Goal: Transaction & Acquisition: Purchase product/service

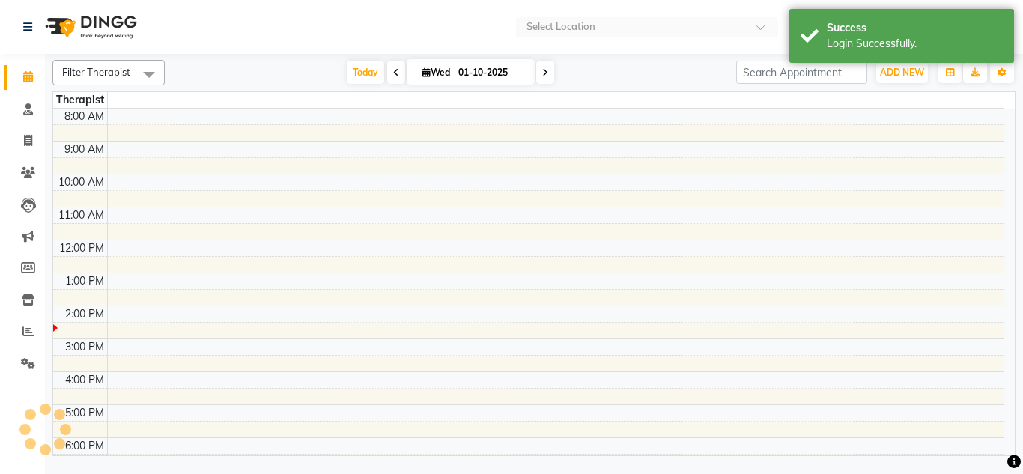
select select "en"
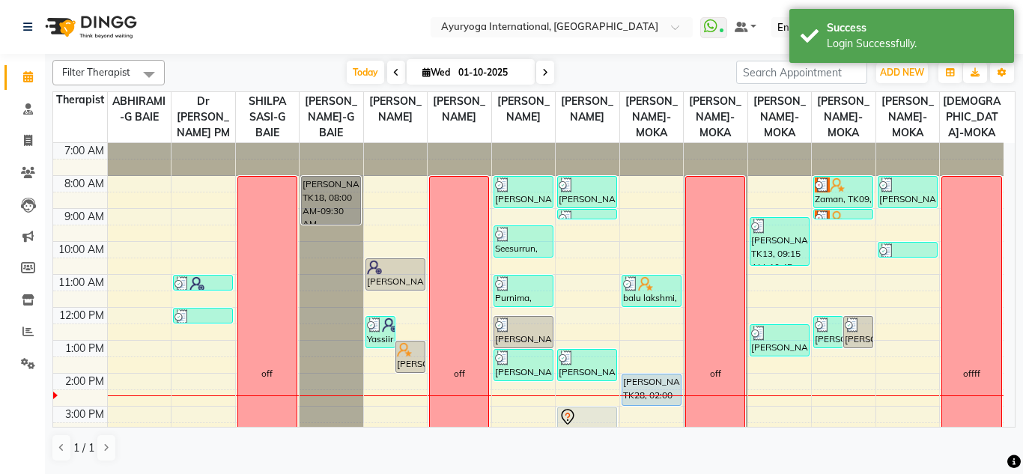
click at [709, 59] on div "Filter Therapist Select All ABHIRAMI-G BAIE Dr [PERSON_NAME] PM SHILPA SASI-G B…" at bounding box center [533, 261] width 963 height 414
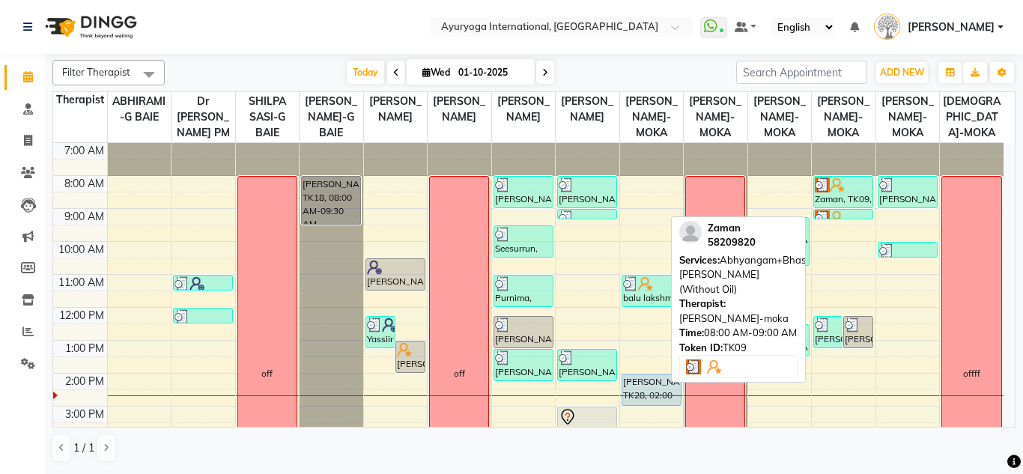
click at [846, 208] on div "Zaman, TK09, 08:00 AM-09:00 AM, Abhyangam+Bhashpa [PERSON_NAME](Without Oil)" at bounding box center [843, 192] width 58 height 31
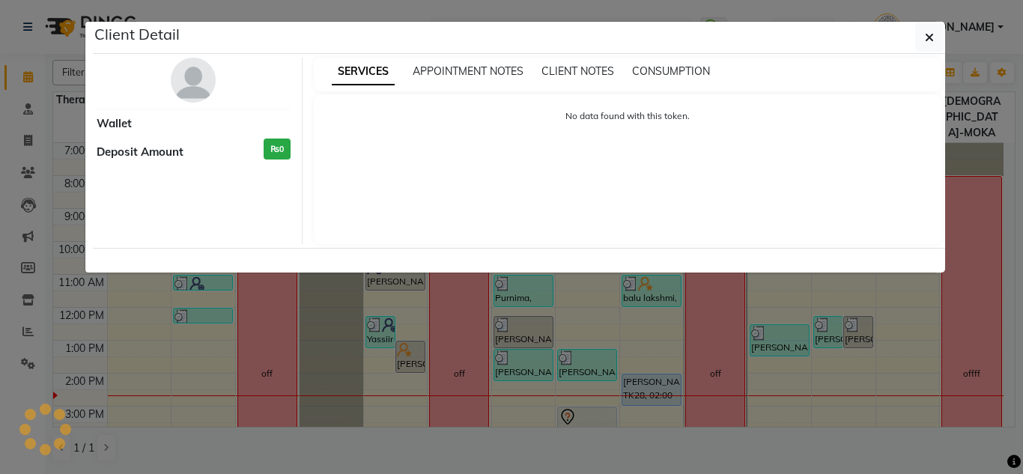
select select "3"
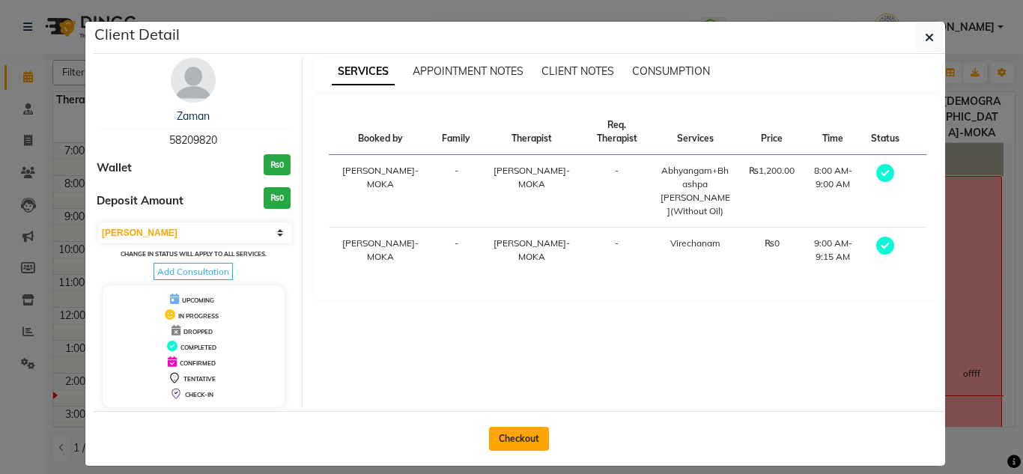
click at [529, 430] on button "Checkout" at bounding box center [519, 439] width 60 height 24
select select "service"
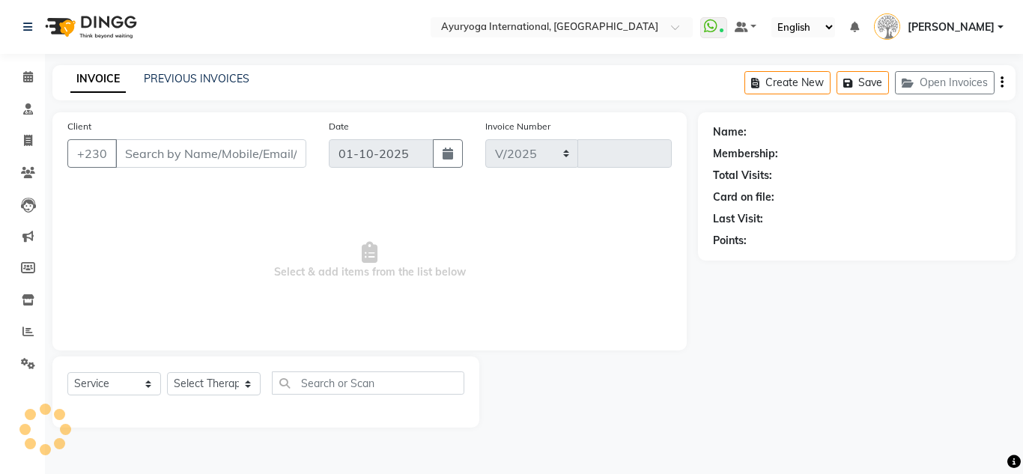
select select "730"
type input "5963"
type input "58209820"
select select "60458"
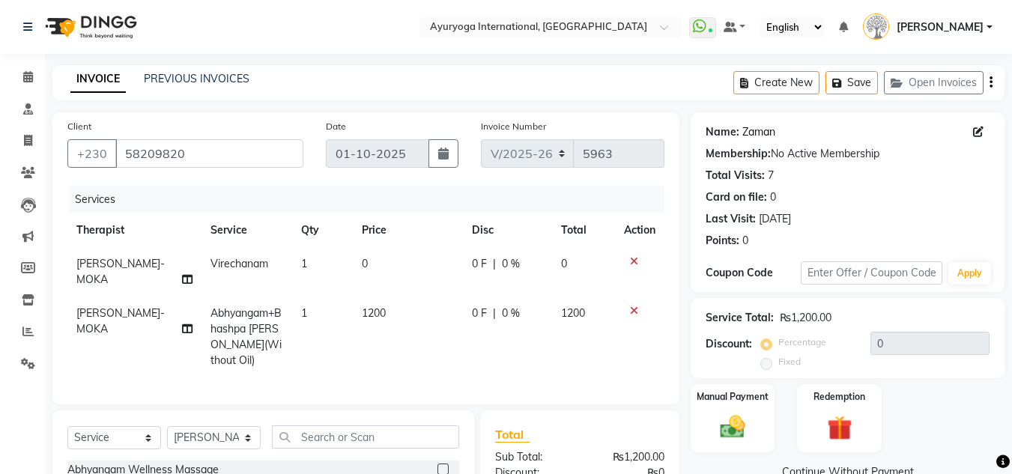
click at [765, 135] on link "Zaman" at bounding box center [758, 132] width 33 height 16
click at [27, 23] on icon at bounding box center [27, 27] width 9 height 10
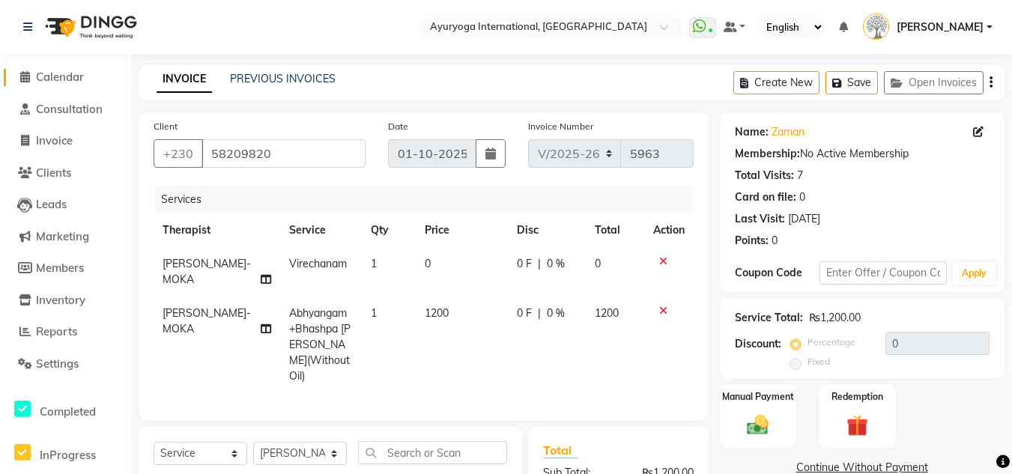
click at [43, 73] on span "Calendar" at bounding box center [60, 77] width 48 height 14
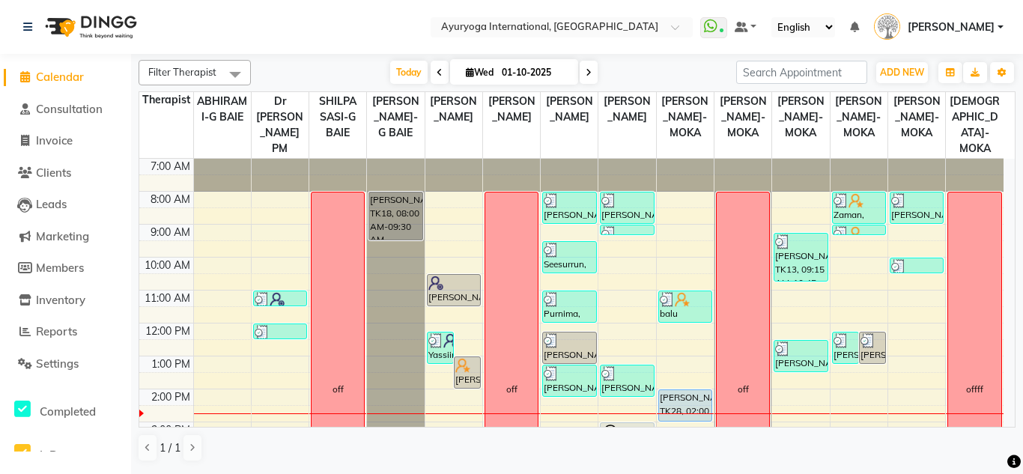
click at [592, 78] on span at bounding box center [589, 72] width 18 height 23
type input "02-10-2025"
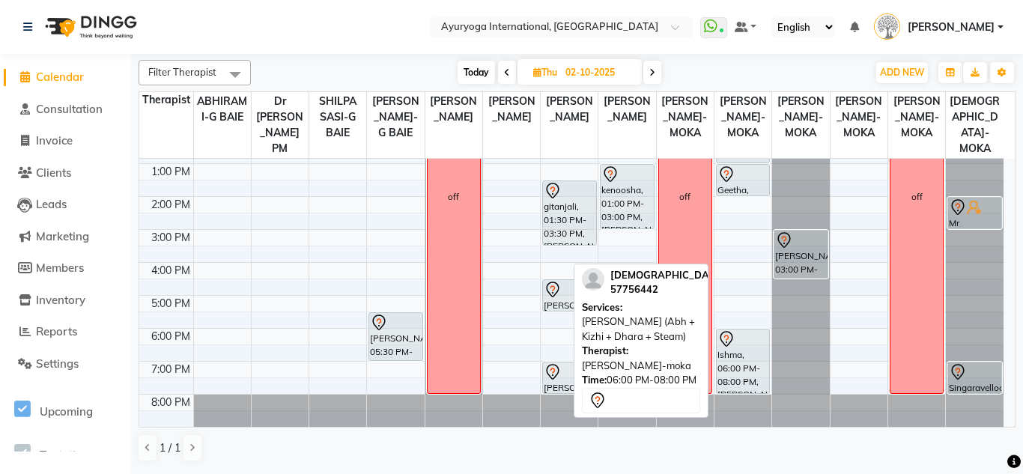
scroll to position [133, 0]
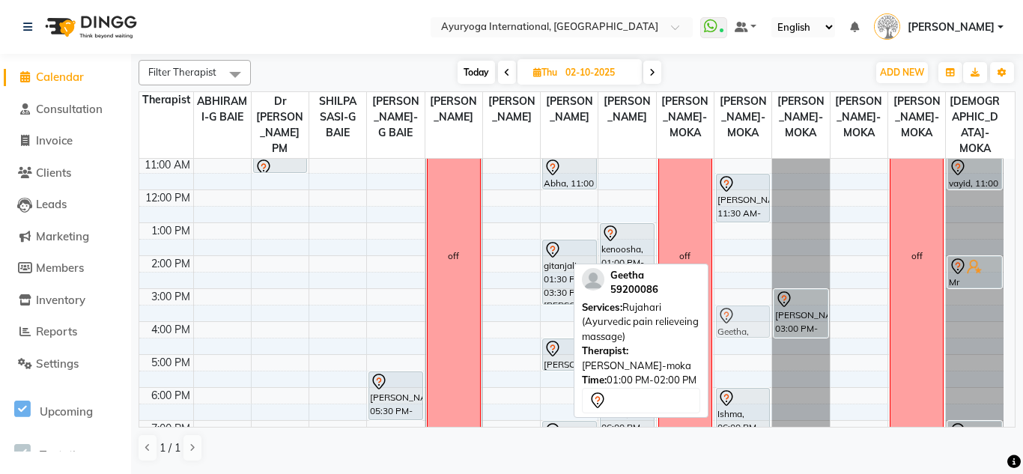
drag, startPoint x: 739, startPoint y: 242, endPoint x: 730, endPoint y: 328, distance: 86.6
click at [730, 328] on div "anuratha, 11:30 AM-01:00 PM, Abhyangam + Sirodhara with oil Geetha, 01:00 PM-02…" at bounding box center [743, 255] width 57 height 461
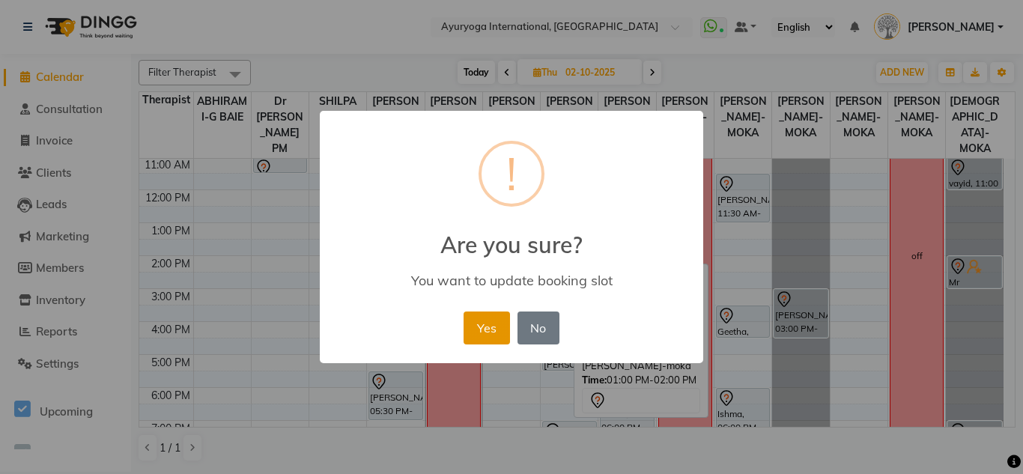
click at [491, 317] on button "Yes" at bounding box center [487, 328] width 46 height 33
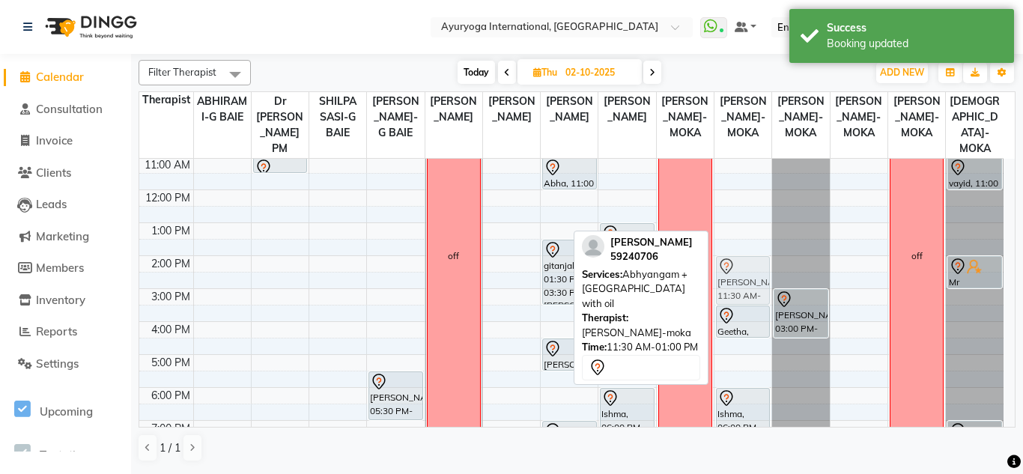
drag, startPoint x: 748, startPoint y: 225, endPoint x: 734, endPoint y: 312, distance: 88.7
click at [734, 312] on div "anuratha, 11:30 AM-01:00 PM, Abhyangam + Sirodhara with oil Geetha, 03:30 PM-04…" at bounding box center [743, 255] width 57 height 461
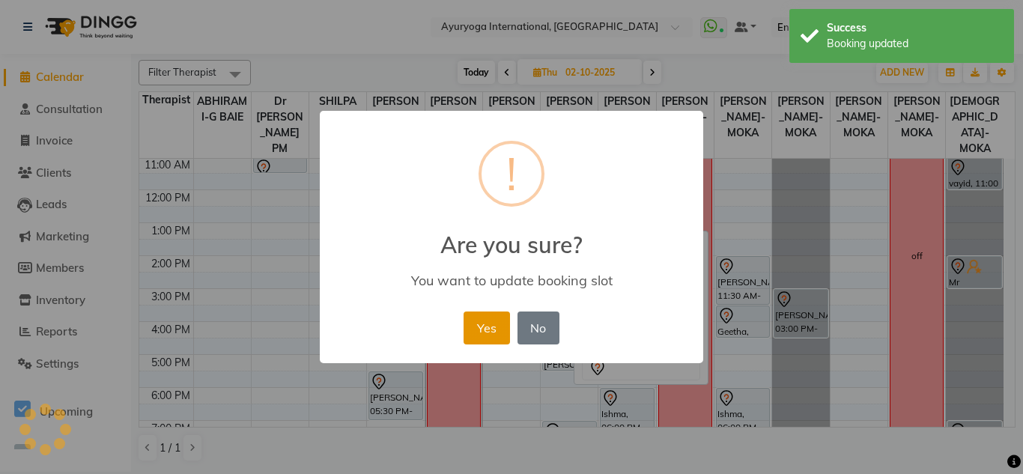
click at [496, 336] on button "Yes" at bounding box center [487, 328] width 46 height 33
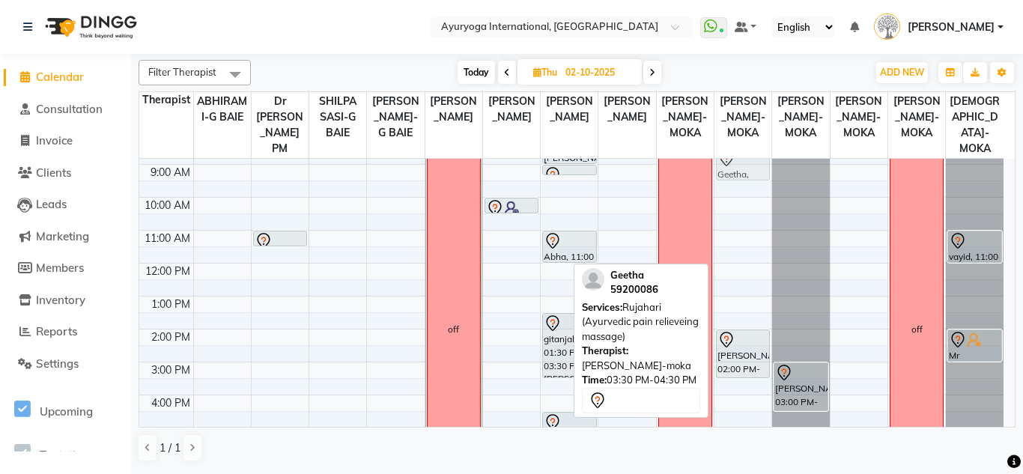
scroll to position [52, 0]
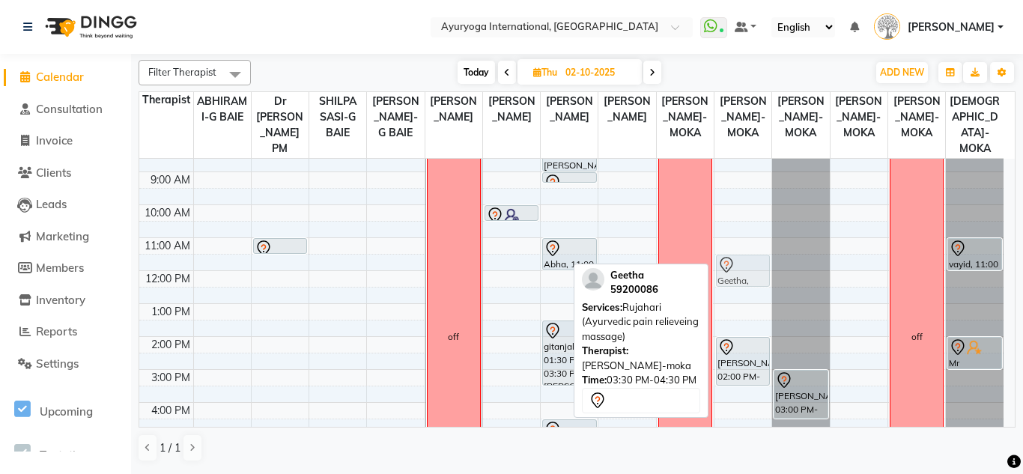
drag, startPoint x: 726, startPoint y: 348, endPoint x: 731, endPoint y: 295, distance: 53.5
click at [731, 295] on div "anuratha, 02:00 PM-03:30 PM, Abhyangam + Sirodhara with oil Geetha, 03:30 PM-04…" at bounding box center [743, 336] width 57 height 461
click at [731, 286] on div "Geetha, 03:30 PM-04:30 PM, Rujahari (Ayurvedic pain relieveing massage)" at bounding box center [743, 270] width 52 height 31
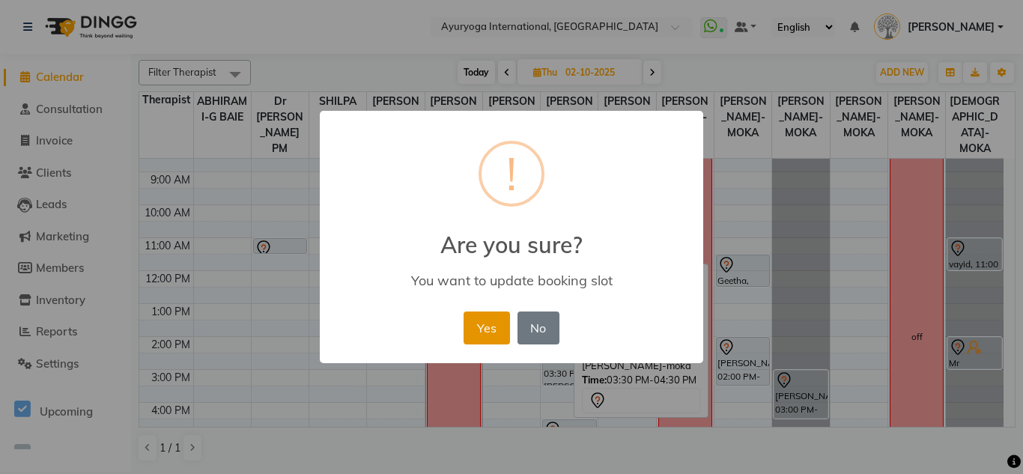
click at [486, 334] on button "Yes" at bounding box center [487, 328] width 46 height 33
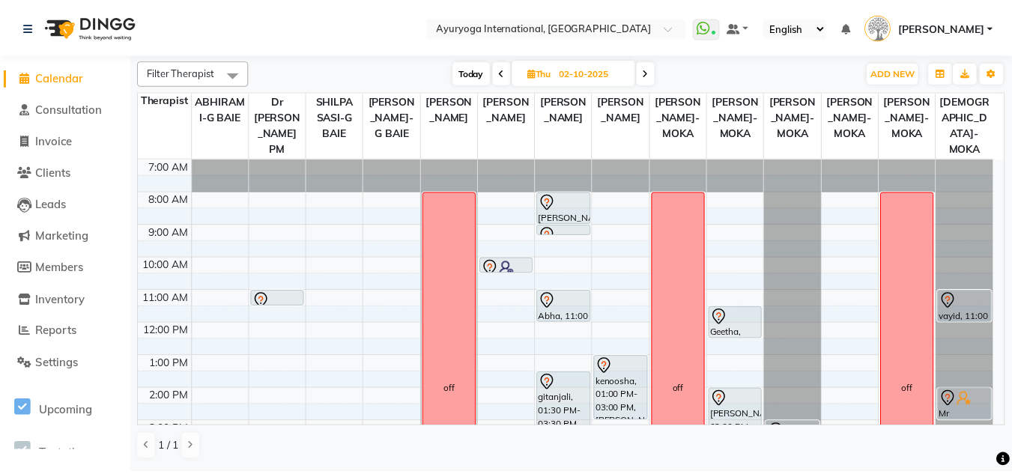
scroll to position [75, 0]
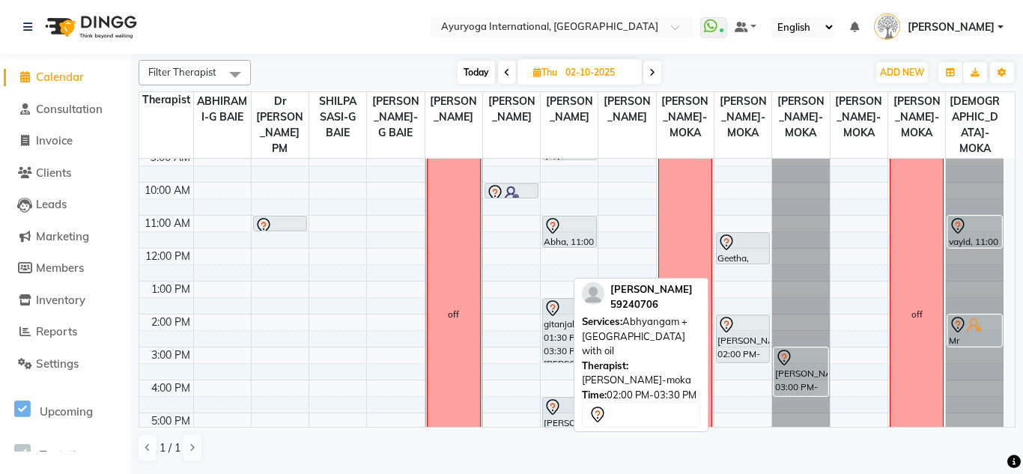
click at [739, 363] on div "anuratha, 02:00 PM-03:30 PM, Abhyangam + Sirodhara with oil" at bounding box center [743, 338] width 52 height 47
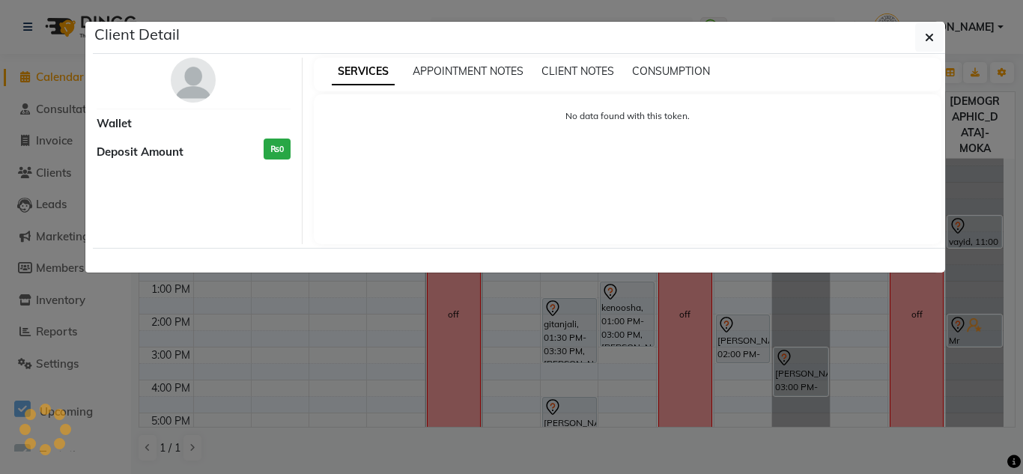
select select "7"
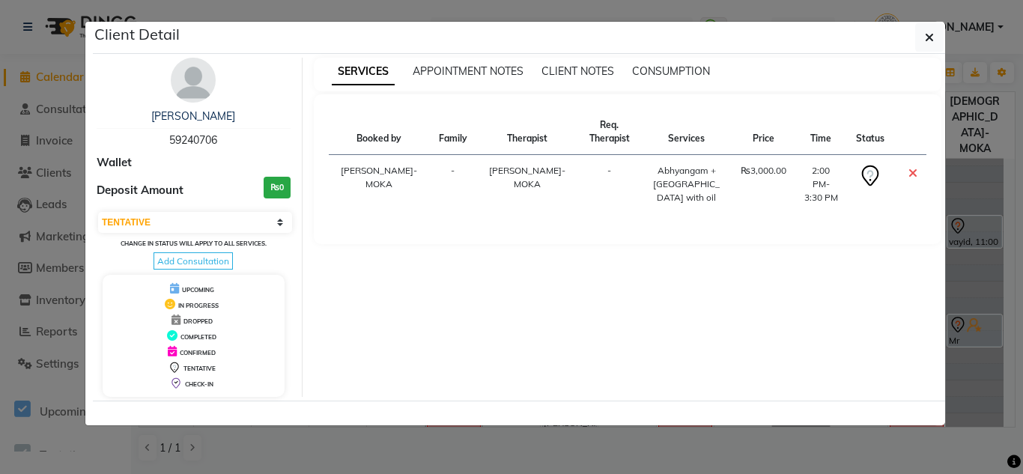
drag, startPoint x: 218, startPoint y: 140, endPoint x: 163, endPoint y: 133, distance: 55.2
click at [163, 133] on div "anuratha 59240706" at bounding box center [194, 129] width 194 height 40
copy span "59240706"
click at [926, 43] on span "button" at bounding box center [929, 37] width 9 height 15
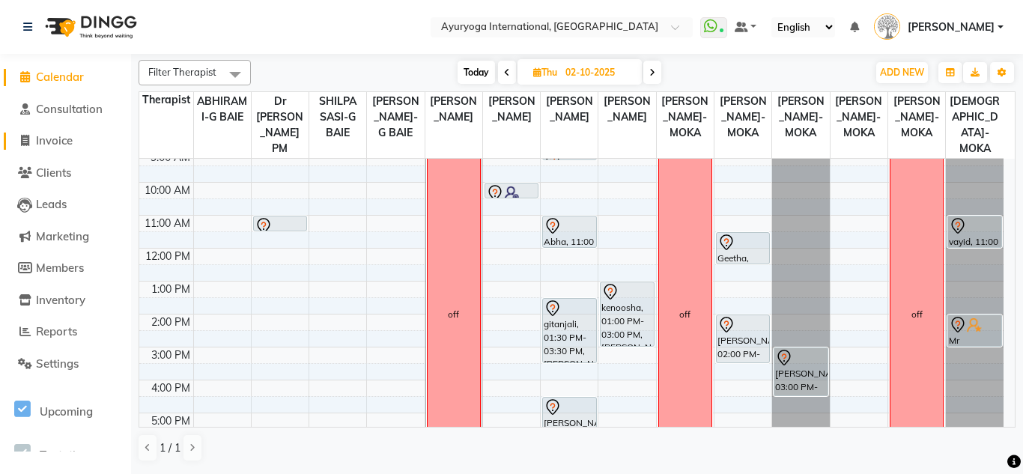
click at [61, 134] on span "Invoice" at bounding box center [54, 140] width 37 height 14
select select "service"
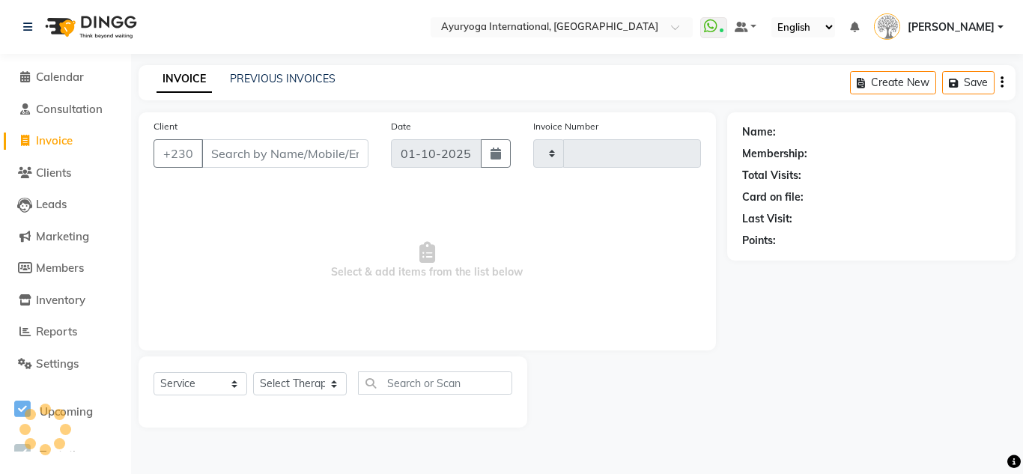
type input "5964"
select select "730"
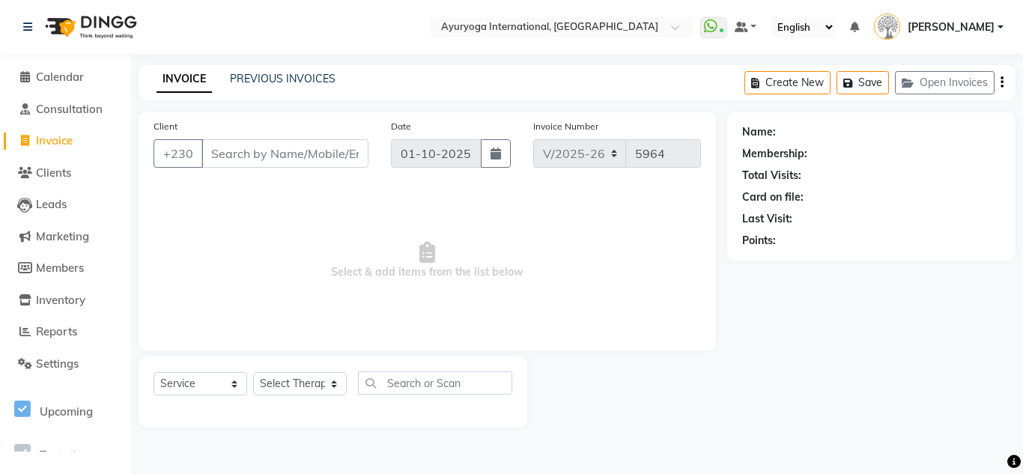
click at [311, 152] on input "Client" at bounding box center [285, 153] width 167 height 28
type input "59240706"
click at [338, 303] on span "Select & add items from the list below" at bounding box center [428, 261] width 548 height 150
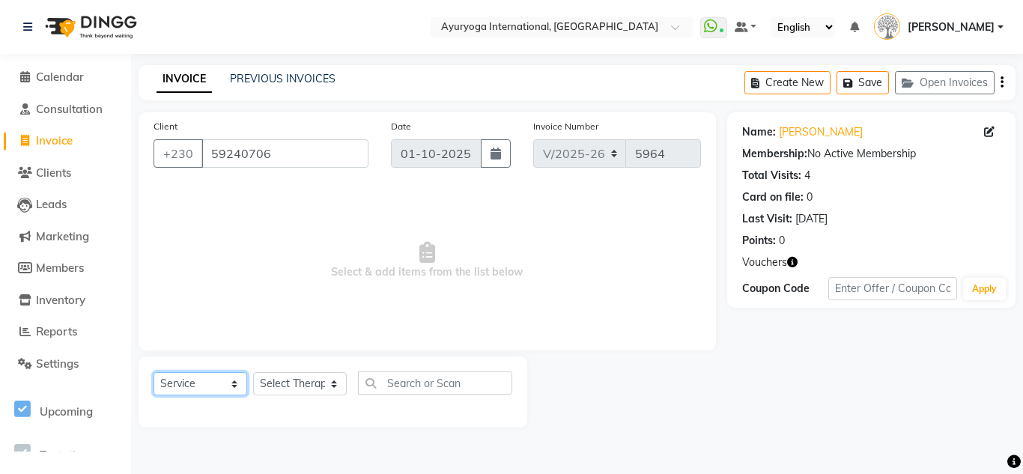
click at [210, 383] on select "Select Service Product Membership Package Voucher Prepaid Gift Card" at bounding box center [201, 383] width 94 height 23
select select "P"
click at [154, 372] on select "Select Service Product Membership Package Voucher Prepaid Gift Card" at bounding box center [201, 383] width 94 height 23
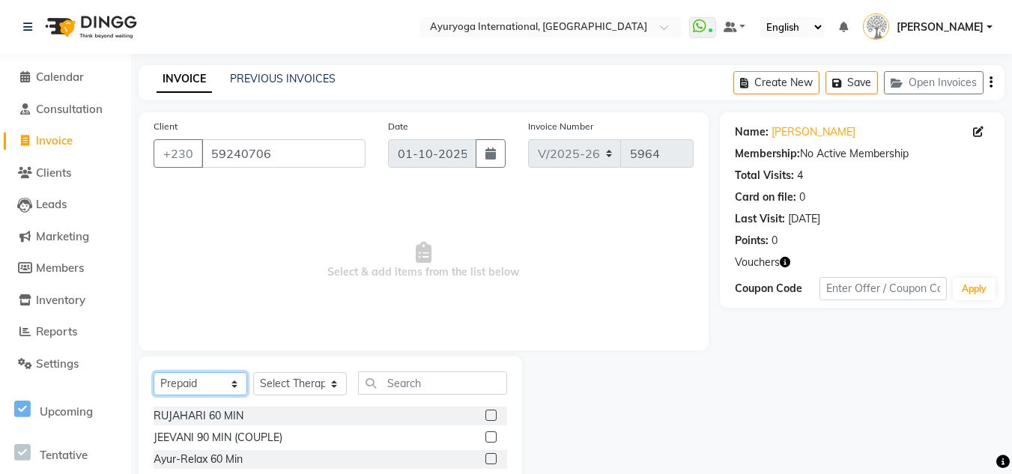
scroll to position [75, 0]
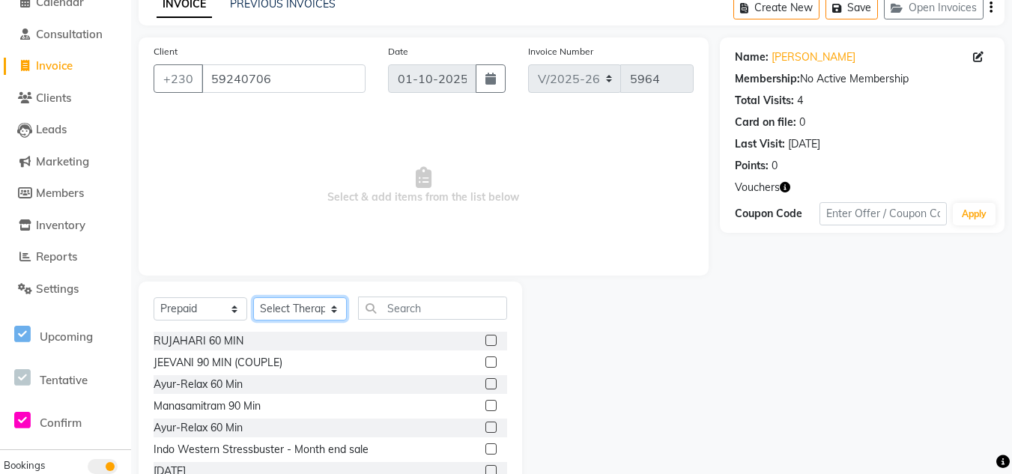
click at [318, 306] on select "Select Therapist ABHIRAMI-G BAIE ABHIRAM-MOKA ADHITHYA-MOKA ALEENA-MOKA ANAGHA-…" at bounding box center [300, 308] width 94 height 23
select select "92660"
click at [253, 297] on select "Select Therapist ABHIRAMI-G BAIE ABHIRAM-MOKA ADHITHYA-MOKA ALEENA-MOKA ANAGHA-…" at bounding box center [300, 308] width 94 height 23
click at [454, 303] on input "text" at bounding box center [432, 308] width 149 height 23
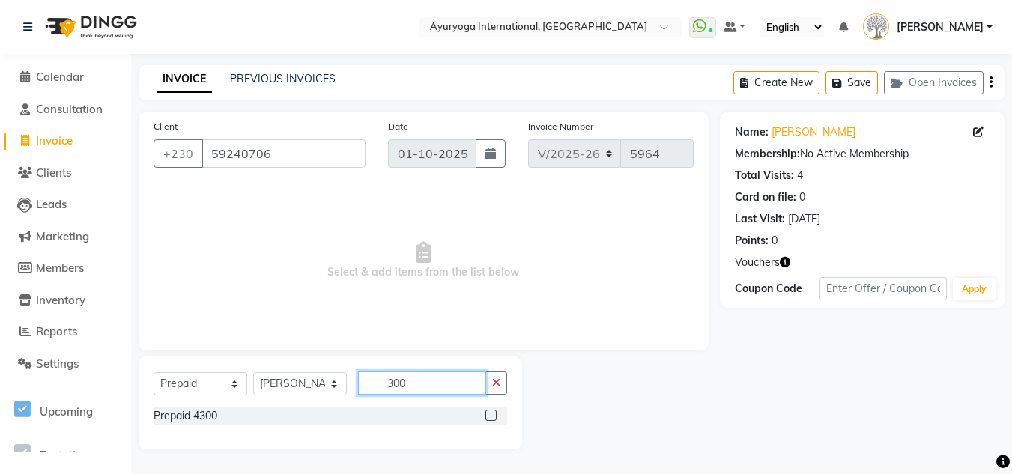
scroll to position [0, 0]
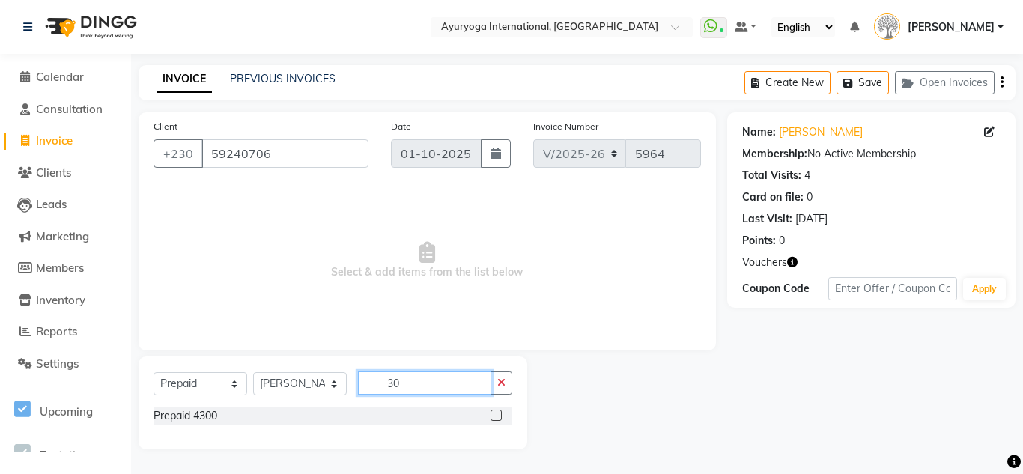
type input "3"
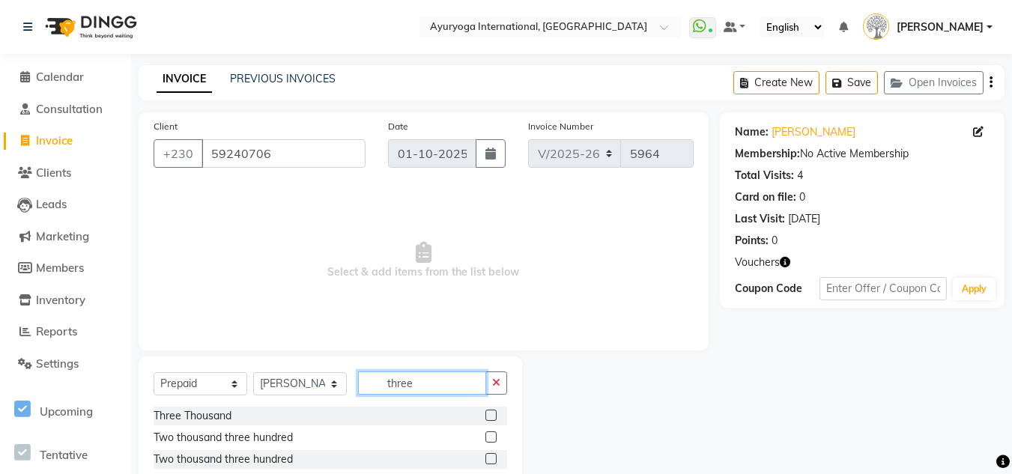
type input "three"
click at [491, 416] on label at bounding box center [490, 415] width 11 height 11
click at [491, 416] on input "checkbox" at bounding box center [490, 416] width 10 height 10
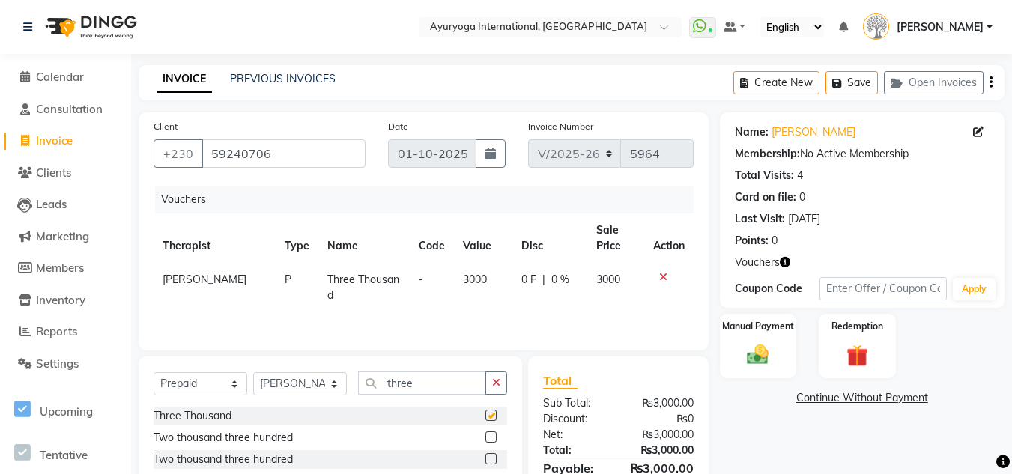
checkbox input "false"
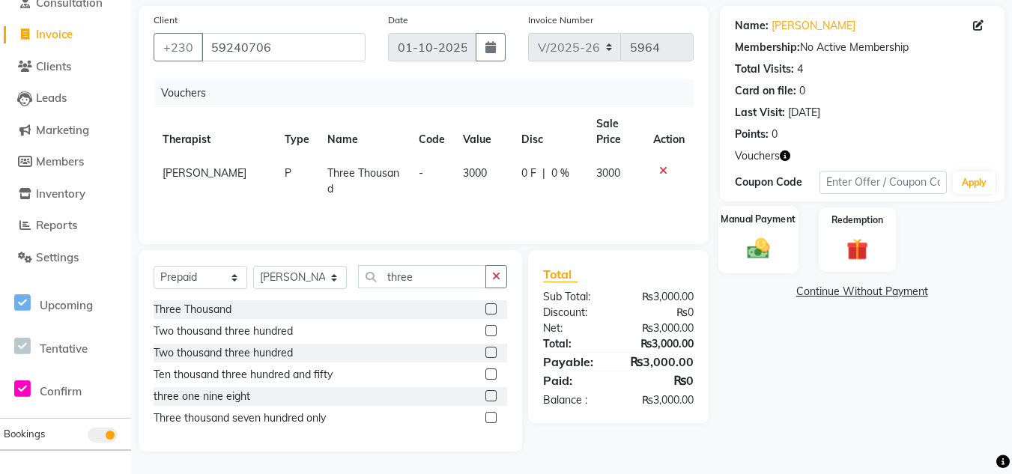
click at [781, 258] on div "Manual Payment" at bounding box center [758, 239] width 80 height 67
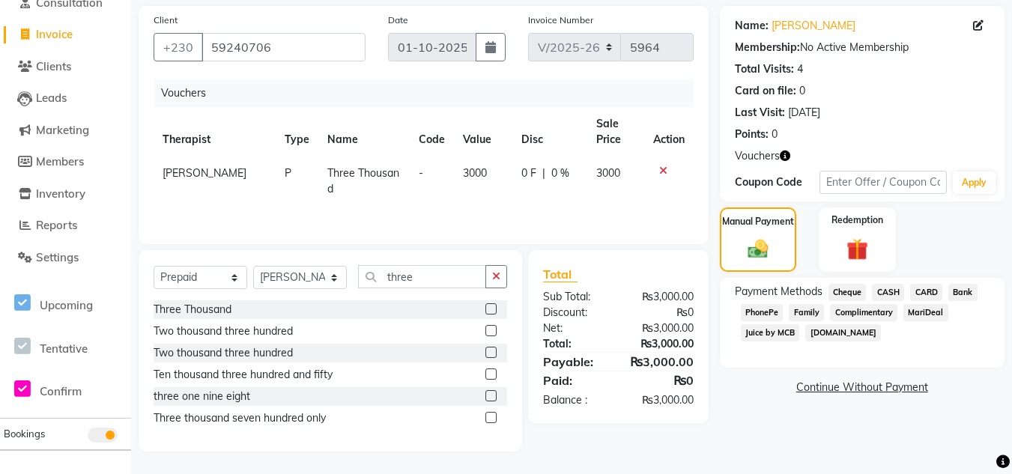
click at [891, 292] on span "CASH" at bounding box center [888, 292] width 32 height 17
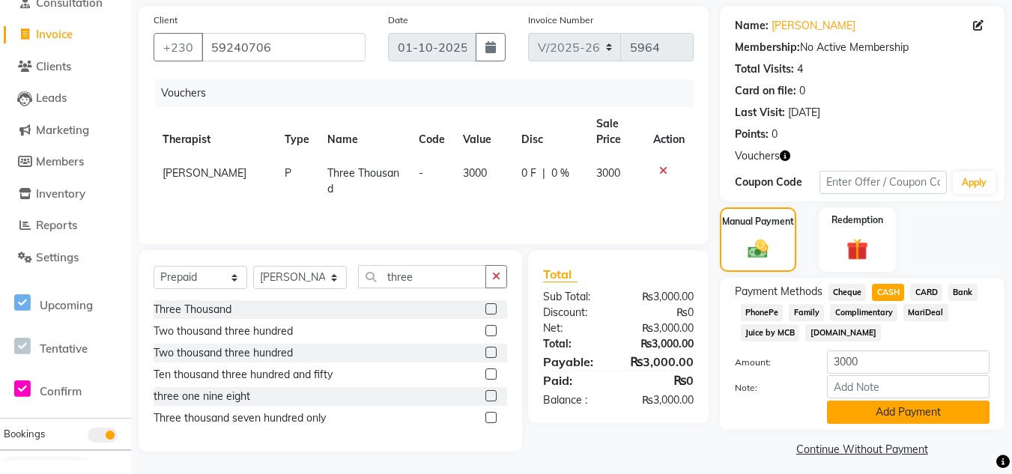
click at [911, 416] on button "Add Payment" at bounding box center [908, 412] width 163 height 23
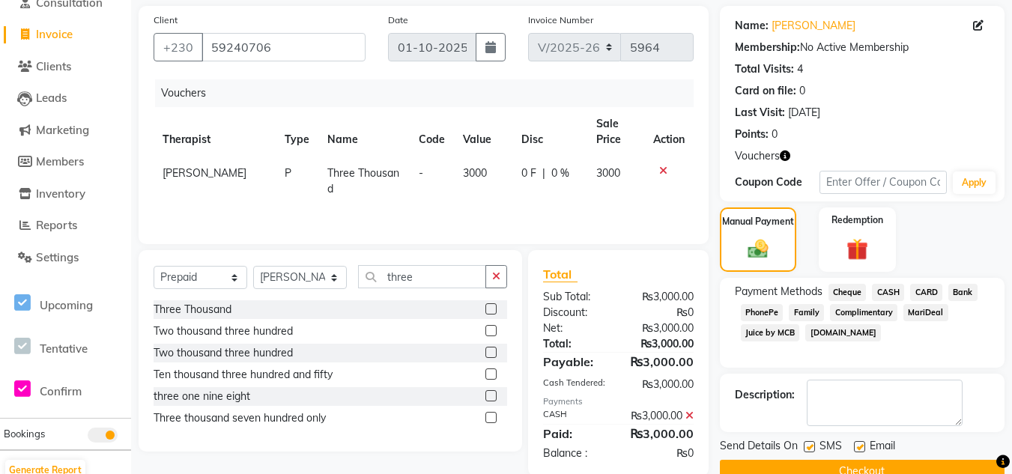
scroll to position [147, 0]
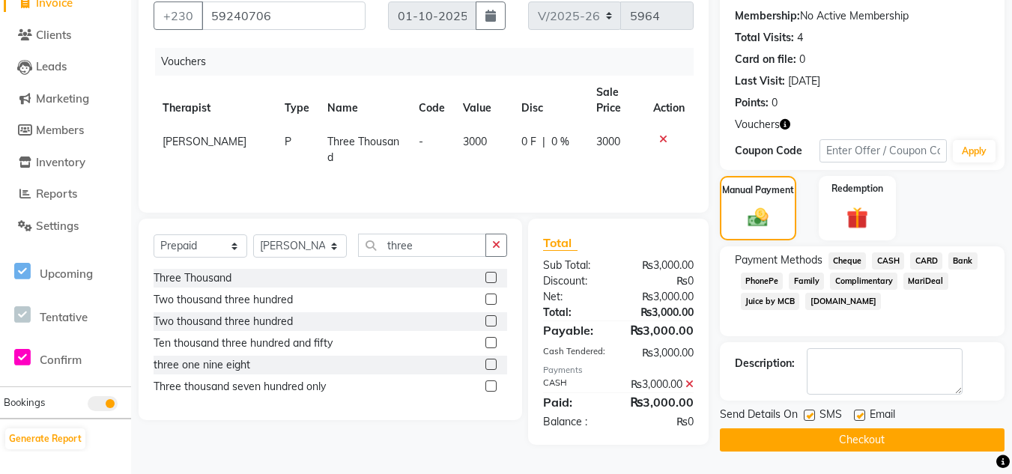
click at [885, 429] on button "Checkout" at bounding box center [862, 440] width 285 height 23
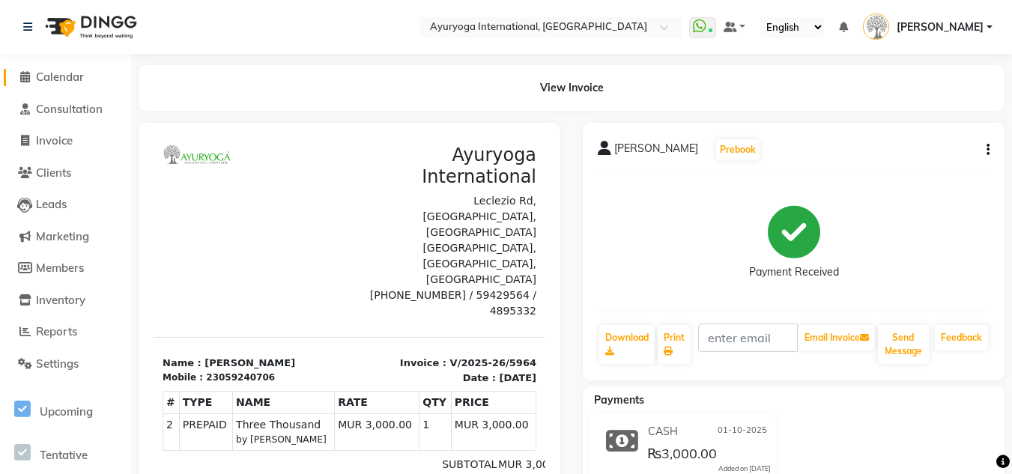
click at [60, 76] on span "Calendar" at bounding box center [60, 77] width 48 height 14
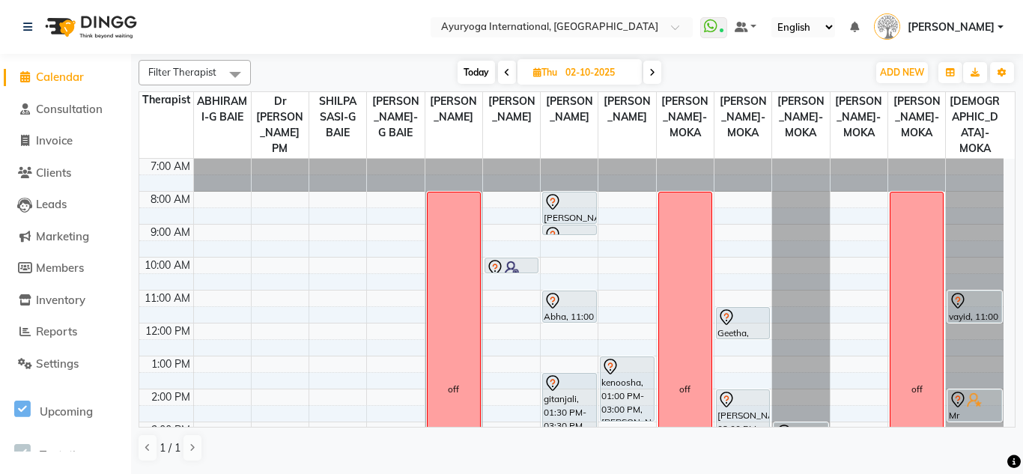
scroll to position [150, 0]
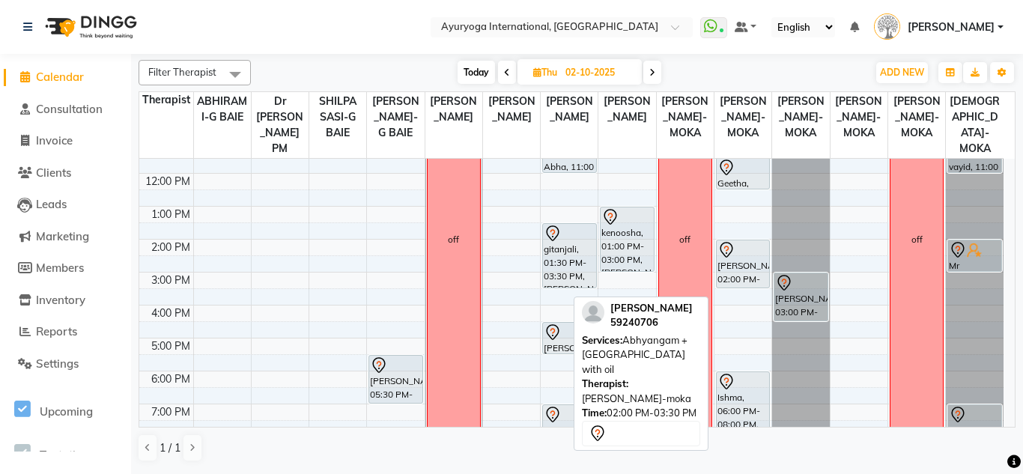
click at [734, 288] on div "anuratha, 02:00 PM-03:30 PM, Abhyangam + Sirodhara with oil" at bounding box center [743, 263] width 52 height 47
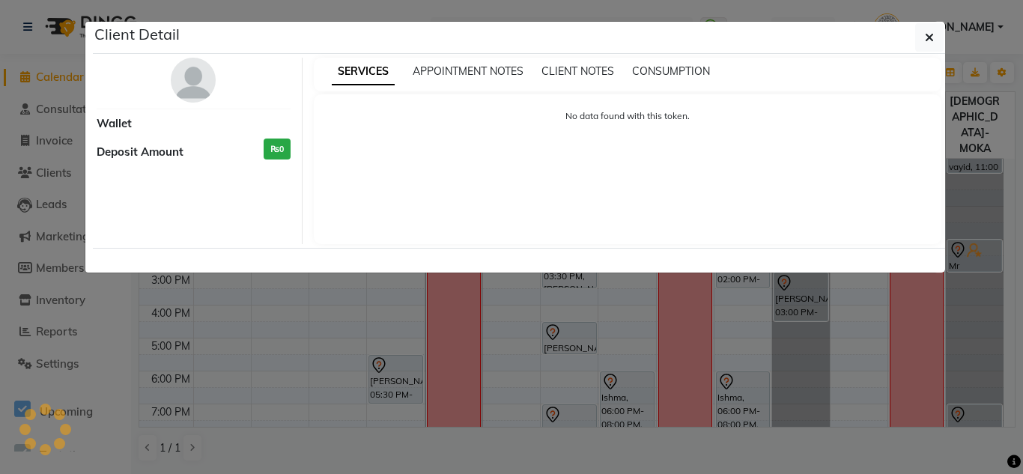
select select "7"
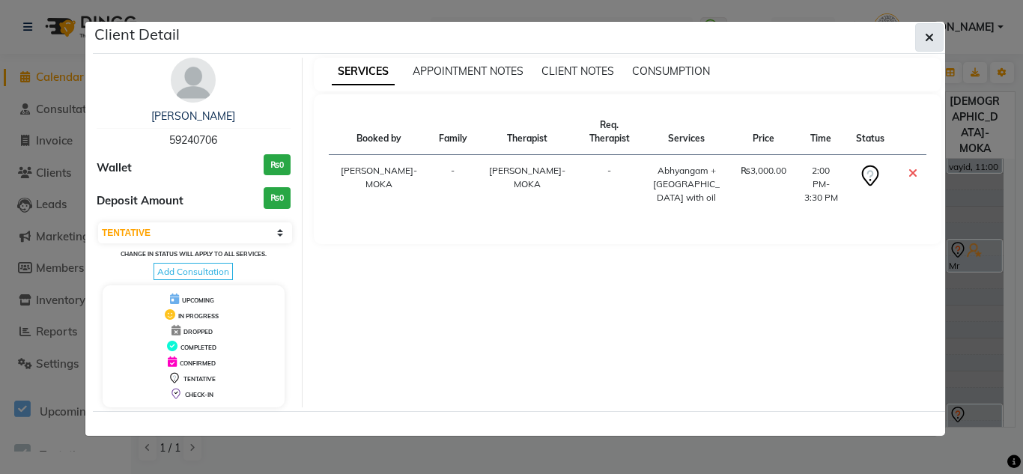
click at [921, 41] on button "button" at bounding box center [930, 37] width 28 height 28
click at [921, 41] on nav "Select Location × Ayuryoga International, Mount Ory Rd WhatsApp Status ✕ Status…" at bounding box center [511, 27] width 1023 height 54
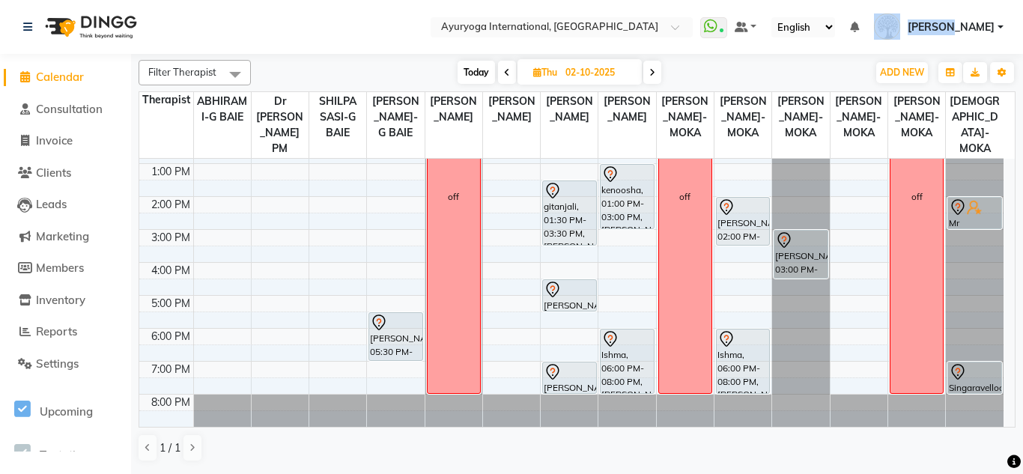
scroll to position [58, 0]
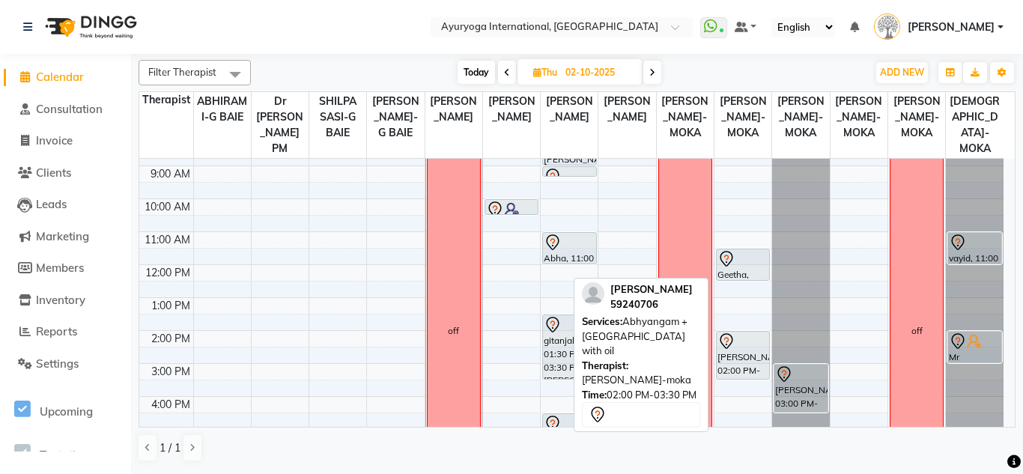
click at [755, 367] on div "anuratha, 02:00 PM-03:30 PM, Abhyangam + Sirodhara with oil" at bounding box center [743, 355] width 52 height 47
select select "7"
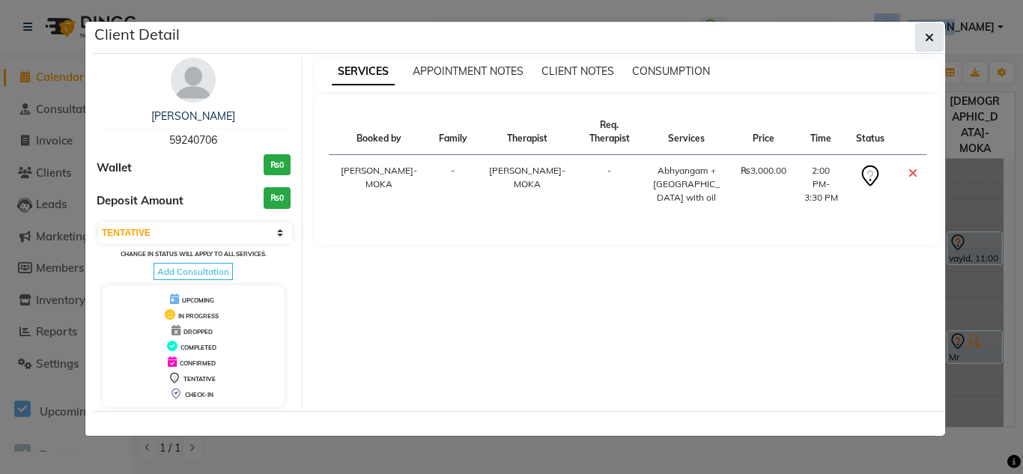
click at [931, 38] on icon "button" at bounding box center [929, 37] width 9 height 12
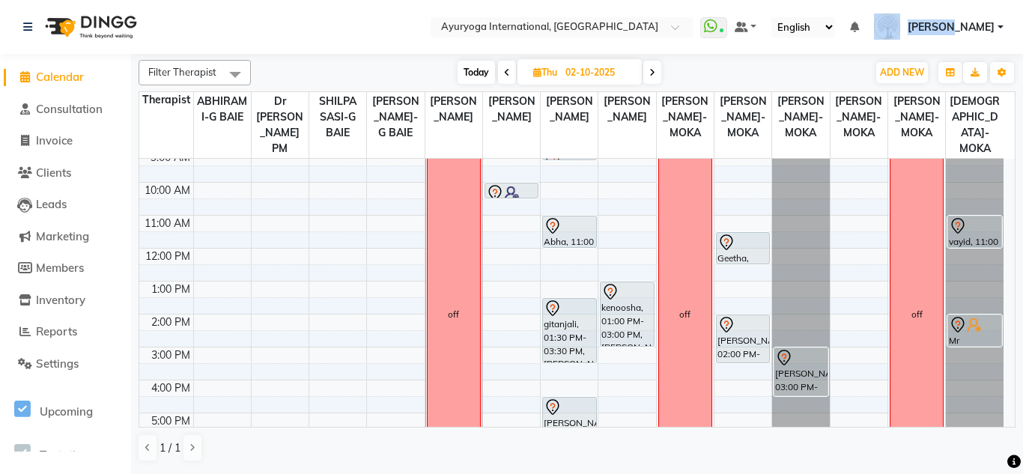
scroll to position [0, 0]
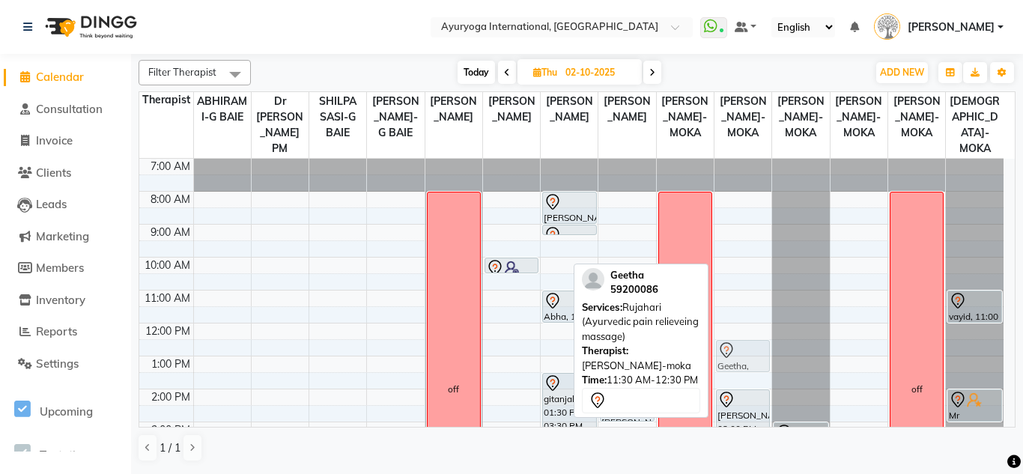
drag, startPoint x: 733, startPoint y: 339, endPoint x: 730, endPoint y: 378, distance: 39.8
click at [730, 378] on div "Geetha, 11:30 AM-12:30 PM, Rujahari (Ayurvedic pain relieveing massage) anurath…" at bounding box center [743, 389] width 57 height 461
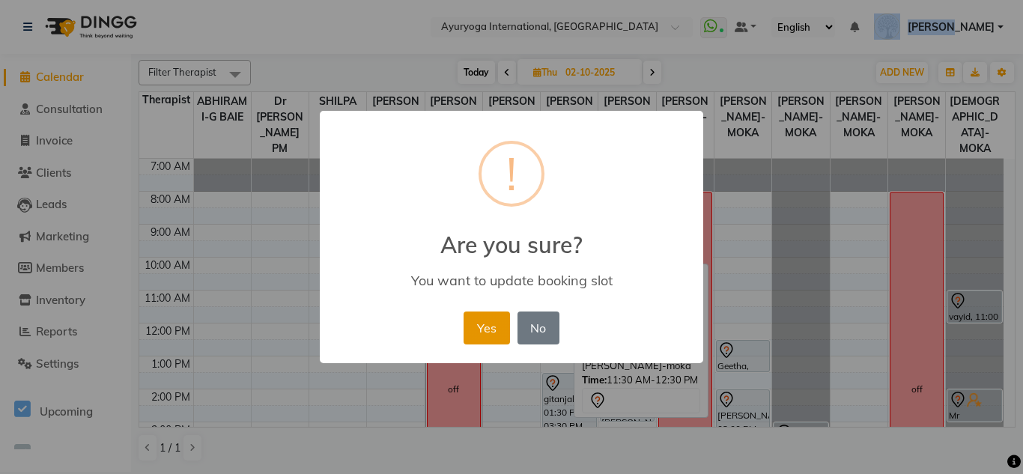
click at [494, 333] on button "Yes" at bounding box center [487, 328] width 46 height 33
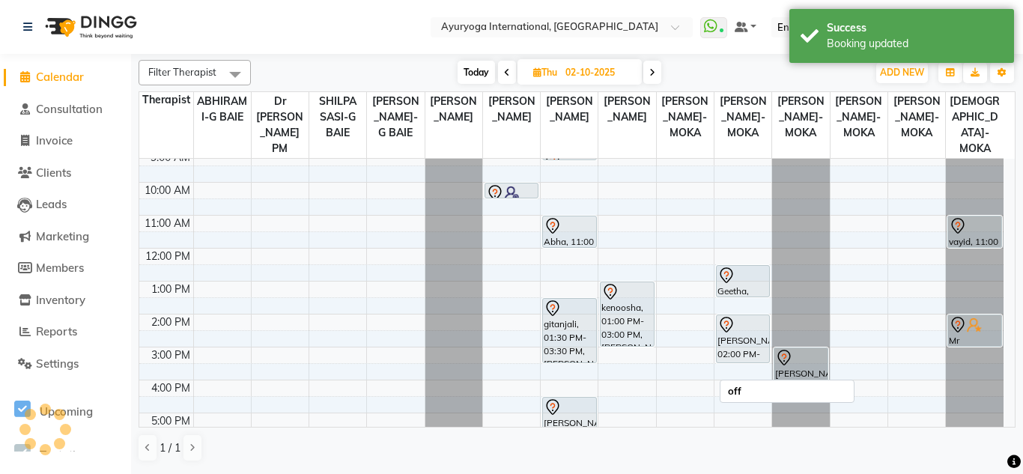
scroll to position [150, 0]
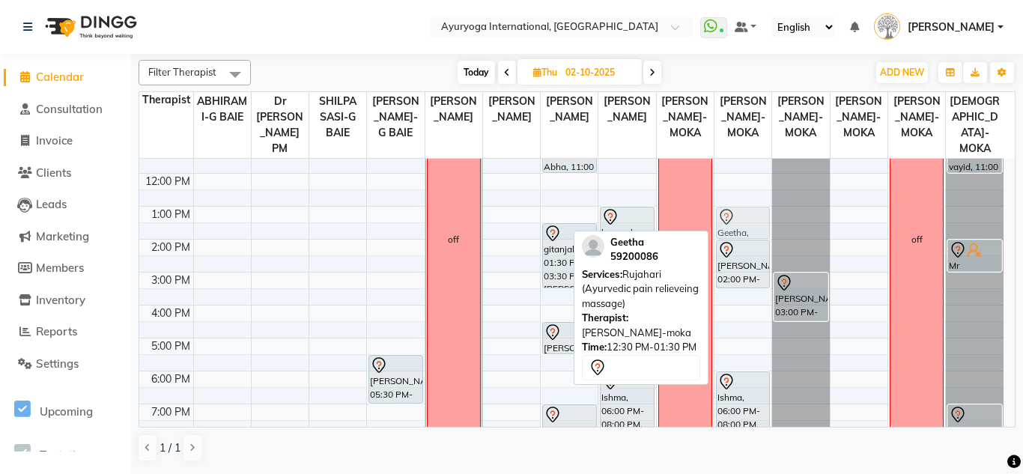
drag, startPoint x: 740, startPoint y: 220, endPoint x: 744, endPoint y: 232, distance: 12.6
click at [744, 232] on div "Geetha, 12:30 PM-01:30 PM, Rujahari (Ayurvedic pain relieveing massage) anurath…" at bounding box center [743, 239] width 57 height 461
click at [744, 226] on div at bounding box center [743, 217] width 51 height 18
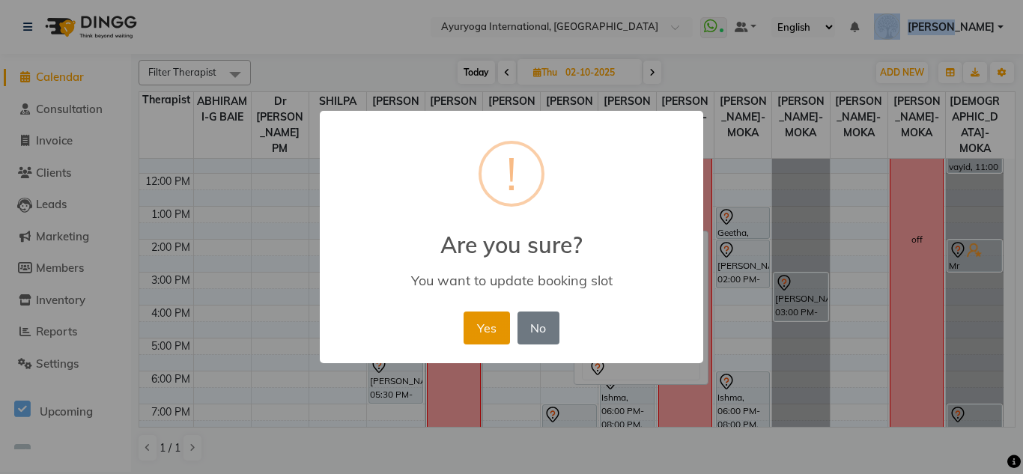
click at [507, 330] on button "Yes" at bounding box center [487, 328] width 46 height 33
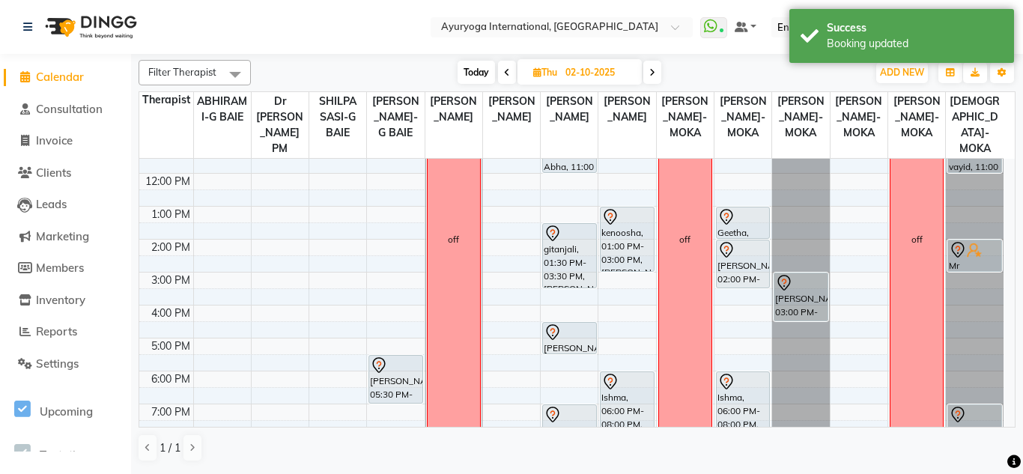
click at [474, 66] on span "Today" at bounding box center [476, 72] width 37 height 23
type input "01-10-2025"
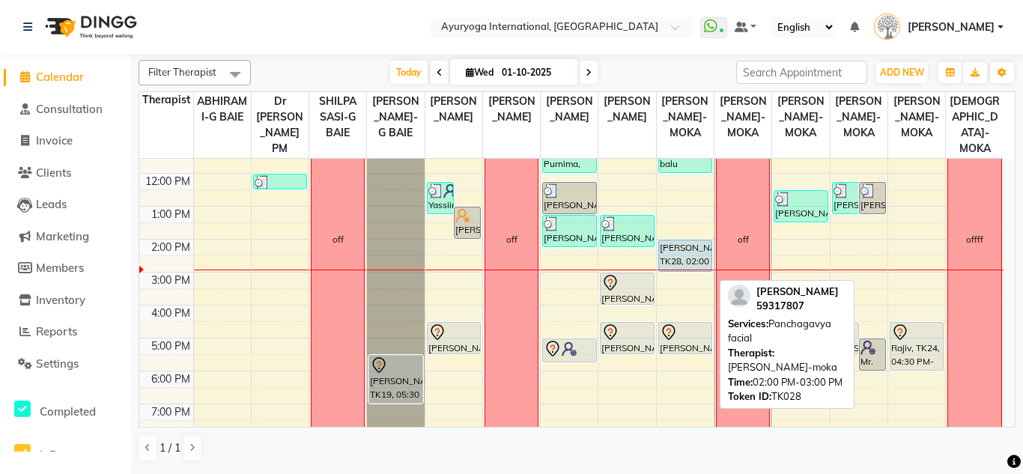
click at [687, 271] on div "[PERSON_NAME], TK28, 02:00 PM-03:00 PM, [GEOGRAPHIC_DATA] facial" at bounding box center [685, 255] width 52 height 31
select select "5"
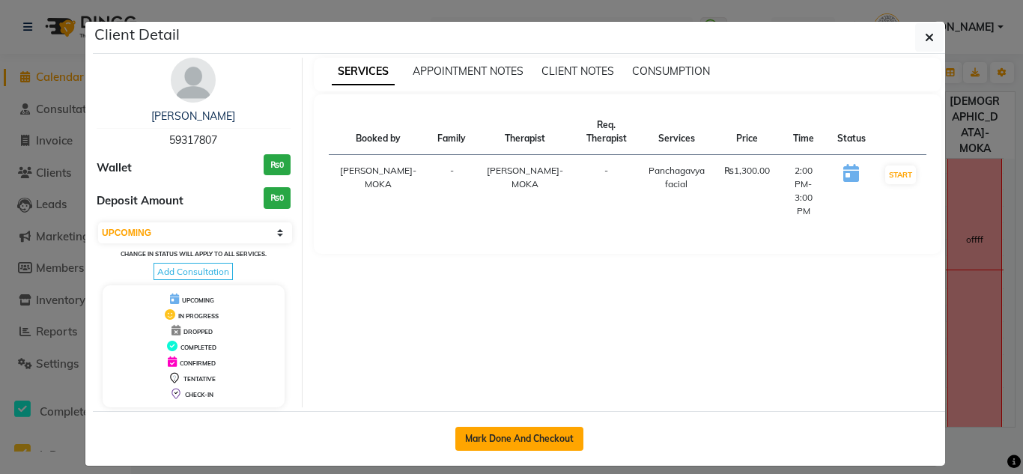
click at [525, 433] on button "Mark Done And Checkout" at bounding box center [520, 439] width 128 height 24
select select "service"
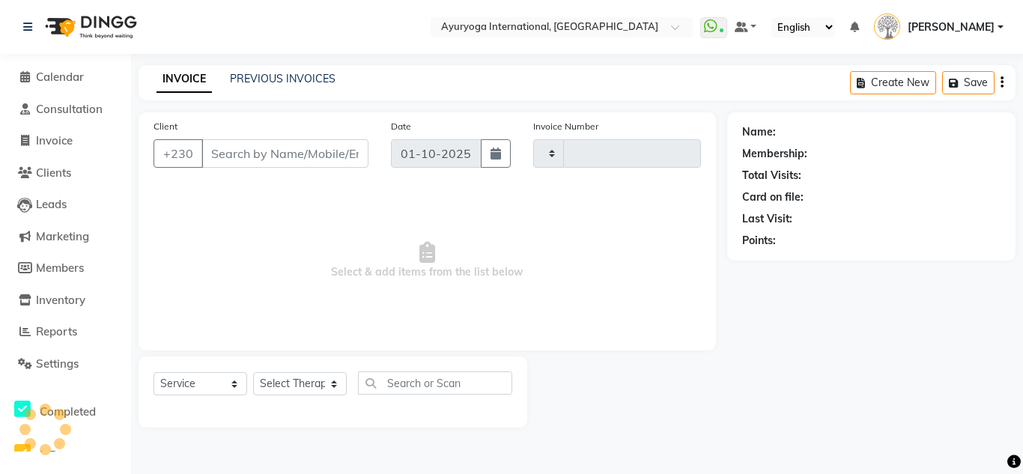
type input "5965"
select select "730"
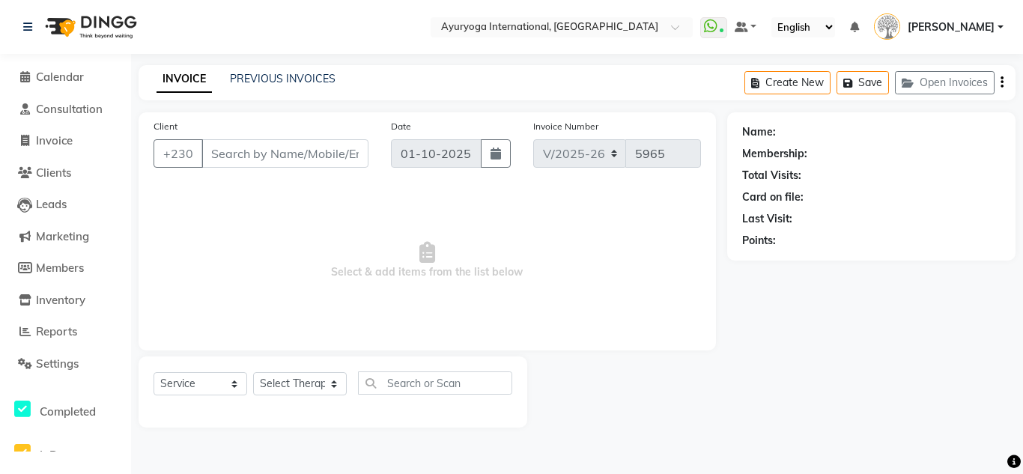
type input "59317807"
select select "77771"
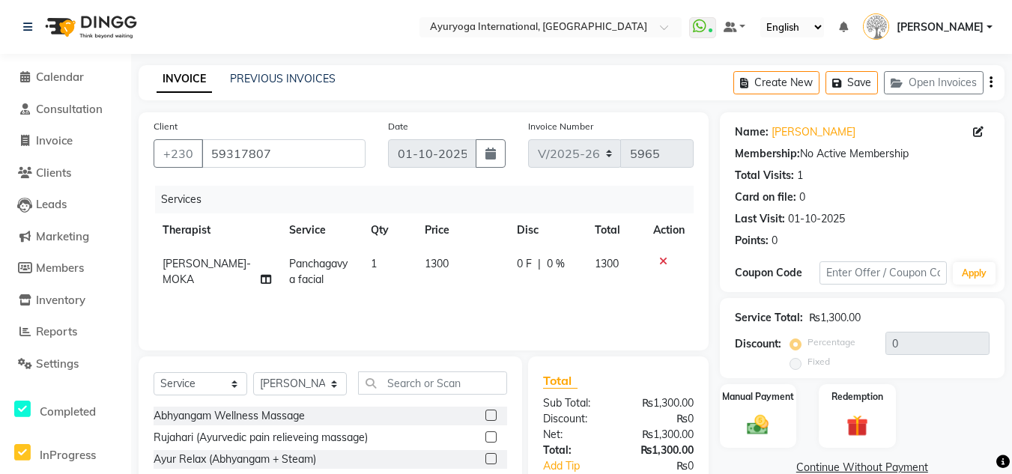
scroll to position [75, 0]
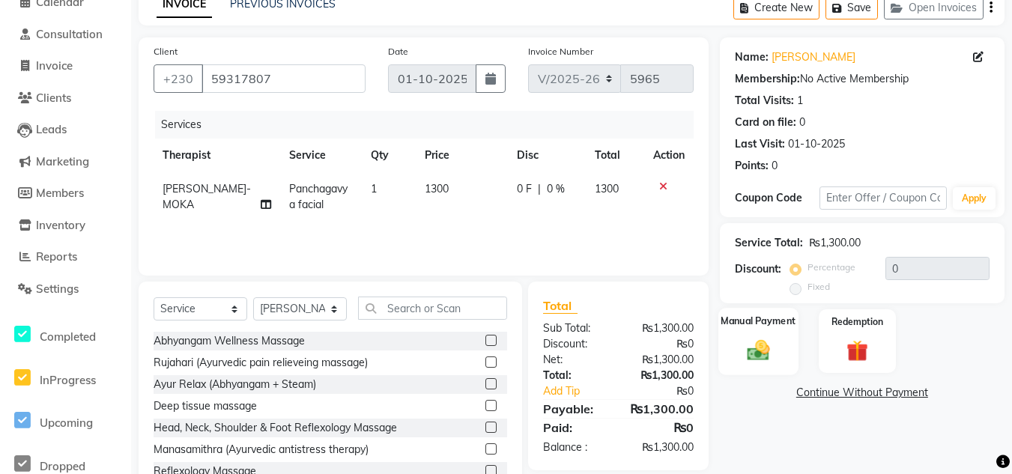
click at [775, 349] on img at bounding box center [758, 350] width 37 height 26
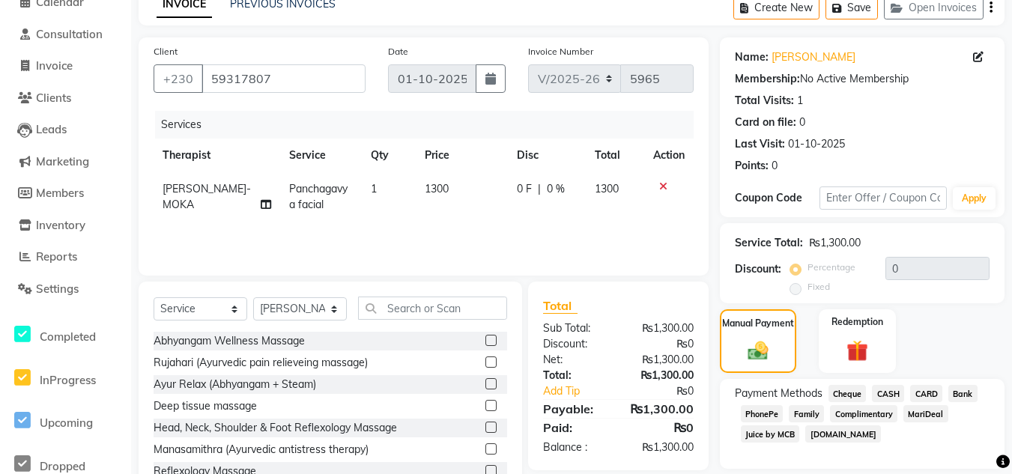
click at [922, 392] on span "CARD" at bounding box center [926, 393] width 32 height 17
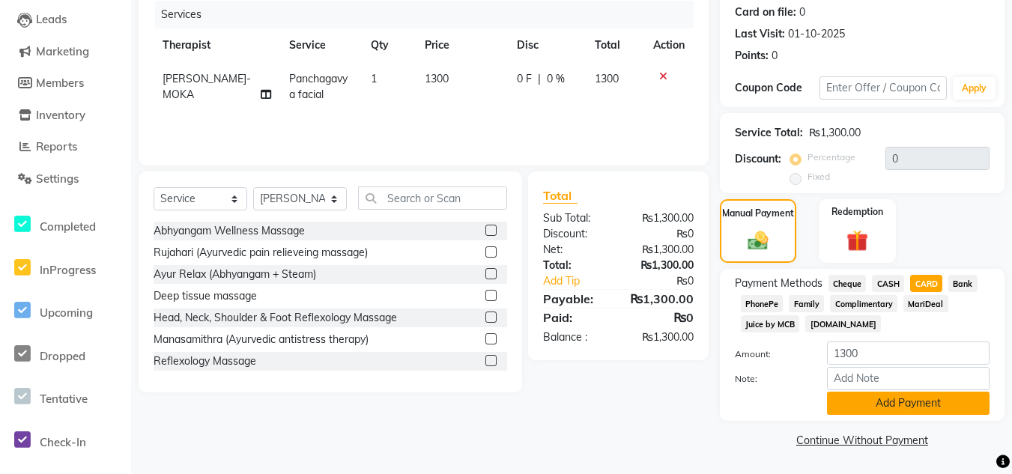
click at [897, 408] on button "Add Payment" at bounding box center [908, 403] width 163 height 23
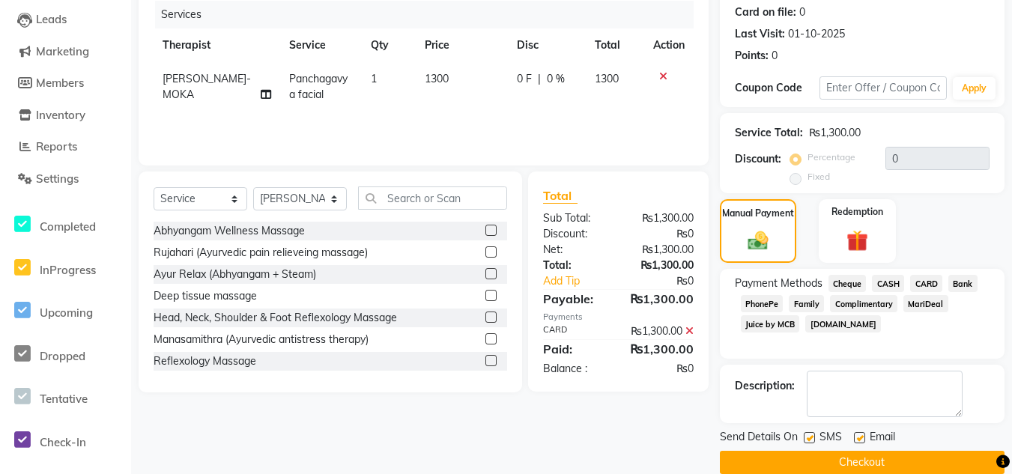
scroll to position [208, 0]
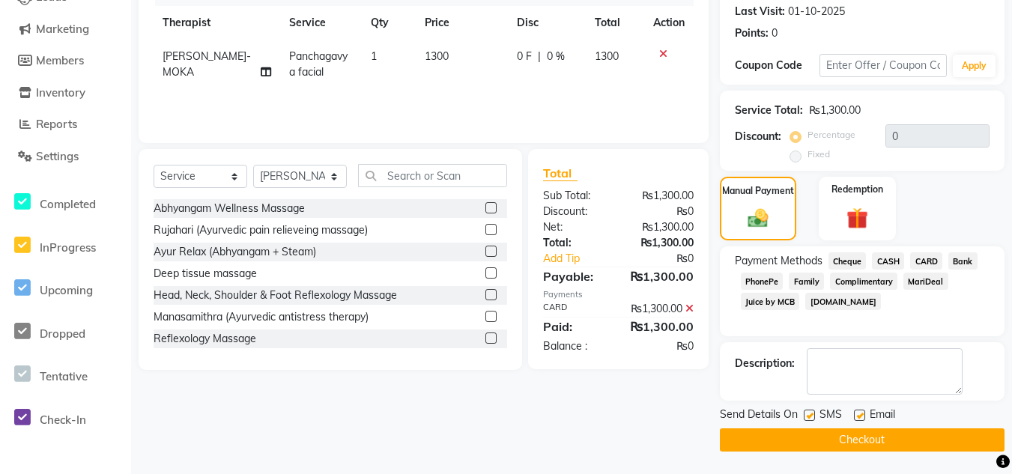
click at [868, 445] on button "Checkout" at bounding box center [862, 440] width 285 height 23
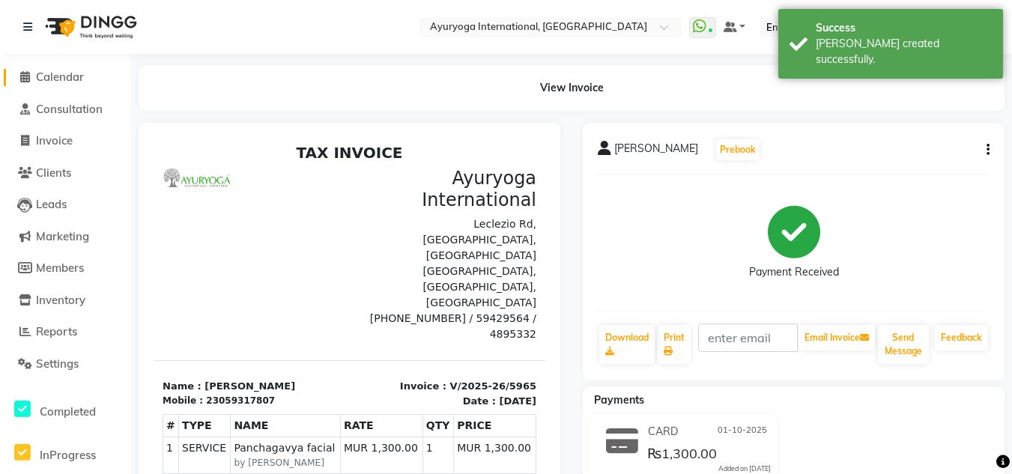
click at [61, 79] on span "Calendar" at bounding box center [60, 77] width 48 height 14
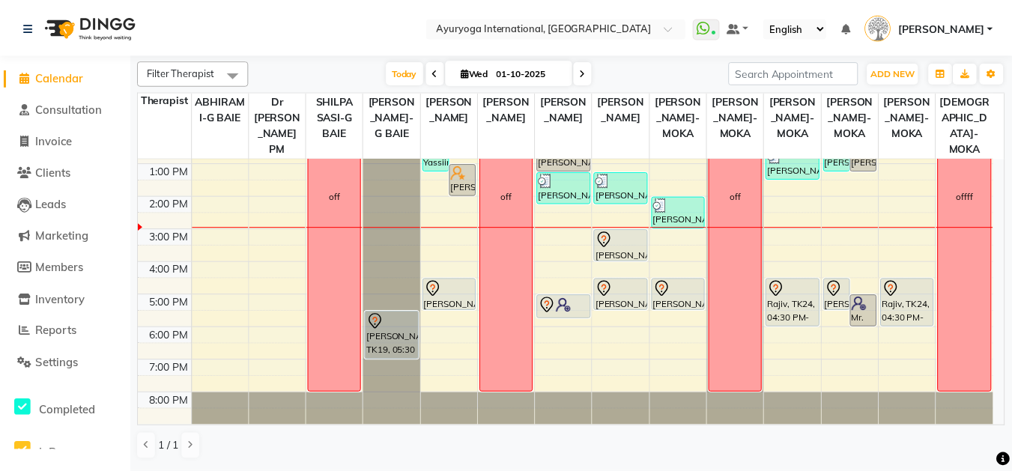
scroll to position [133, 0]
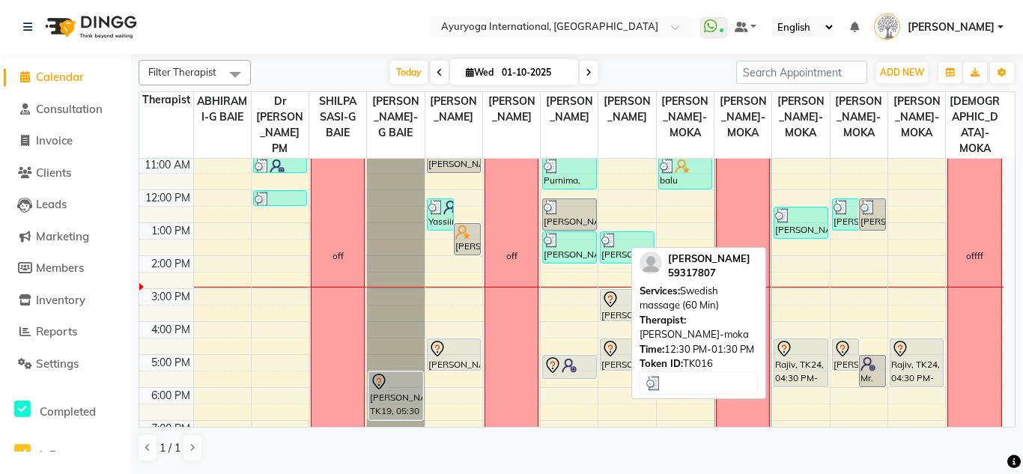
click at [800, 238] on div "[PERSON_NAME], TK16, 12:30 PM-01:30 PM, Swedish massage (60 Min)" at bounding box center [801, 223] width 52 height 31
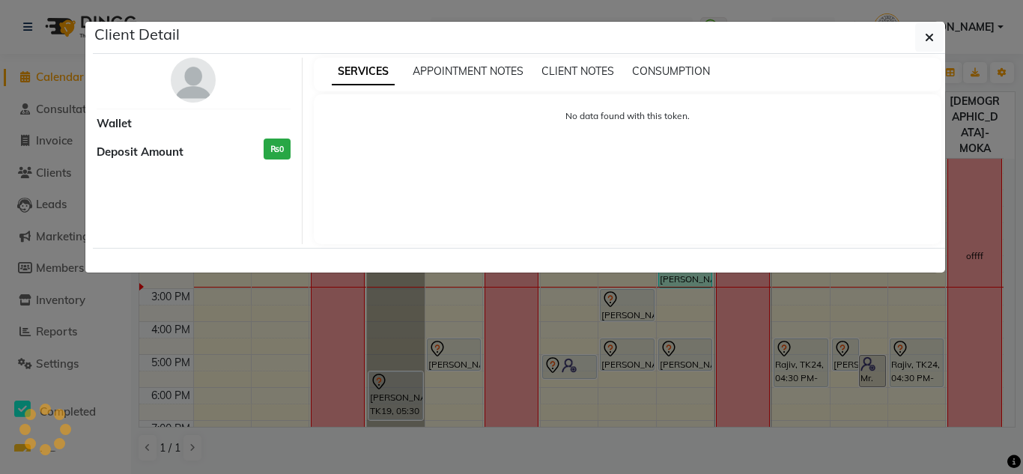
select select "3"
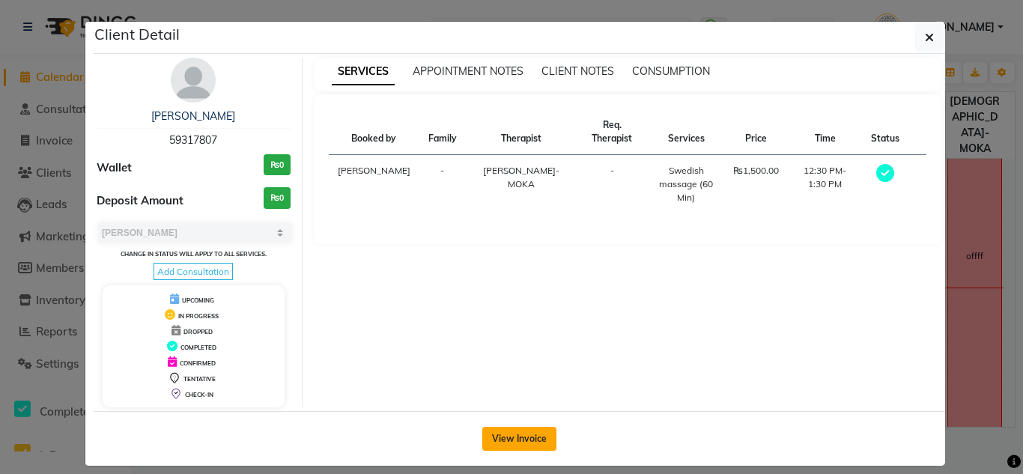
click at [541, 441] on button "View Invoice" at bounding box center [519, 439] width 74 height 24
click at [541, 441] on div "Select Location × Ayuryoga International, Mount Ory Rd WhatsApp Status ✕ Status…" at bounding box center [511, 237] width 1023 height 474
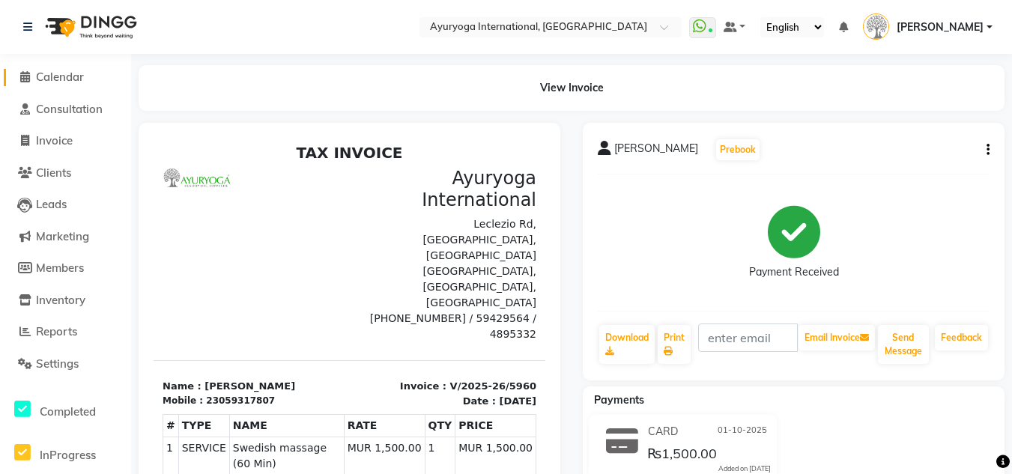
click at [59, 77] on span "Calendar" at bounding box center [60, 77] width 48 height 14
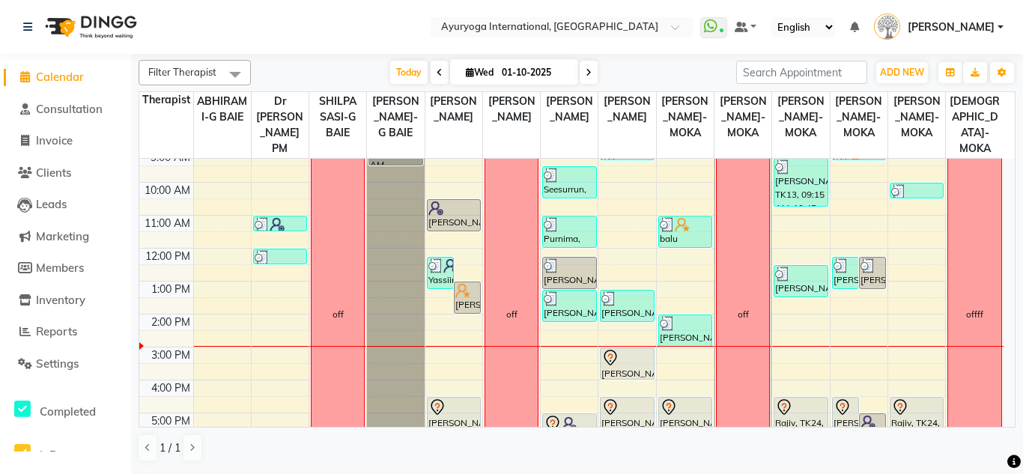
scroll to position [150, 0]
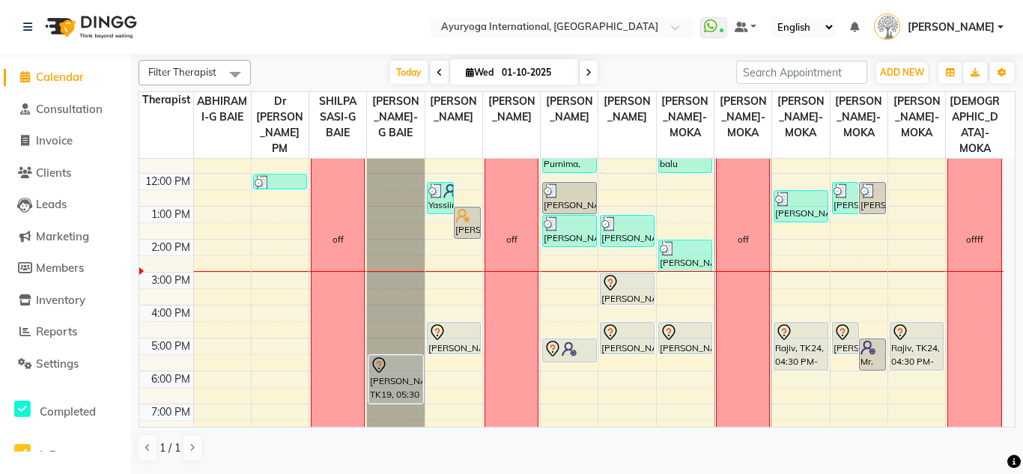
click at [79, 82] on span "Calendar" at bounding box center [60, 77] width 48 height 14
click at [515, 76] on input "01-10-2025" at bounding box center [534, 72] width 75 height 22
select select "10"
select select "2025"
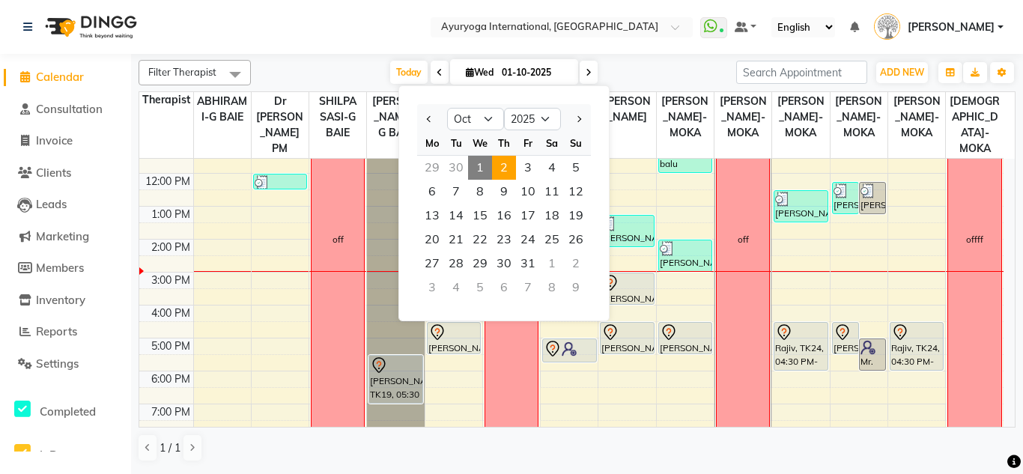
click at [506, 172] on span "2" at bounding box center [504, 168] width 24 height 24
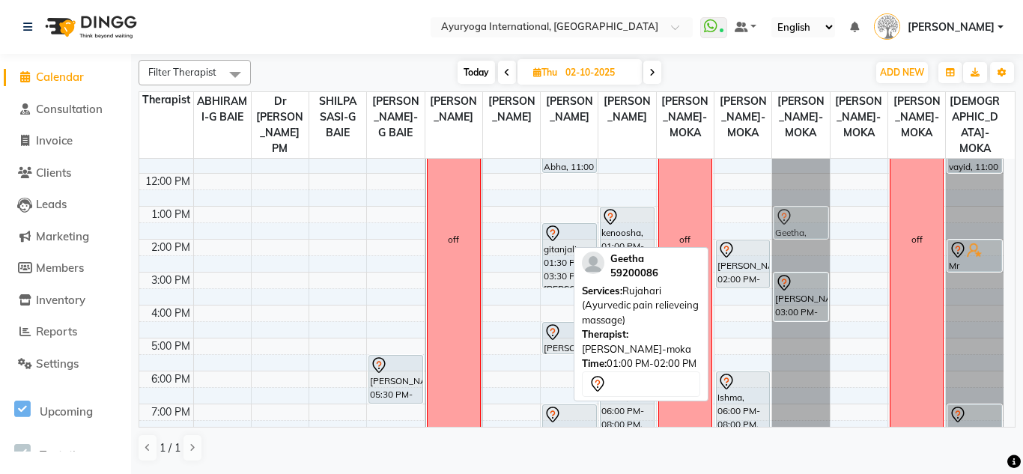
drag, startPoint x: 747, startPoint y: 235, endPoint x: 776, endPoint y: 237, distance: 29.3
click at [778, 237] on tr "niraj tacouri, 05:30 PM-07:00 PM, Vayasthapana-For 55+ off Avantika, 10:00 AM-1…" at bounding box center [571, 239] width 865 height 461
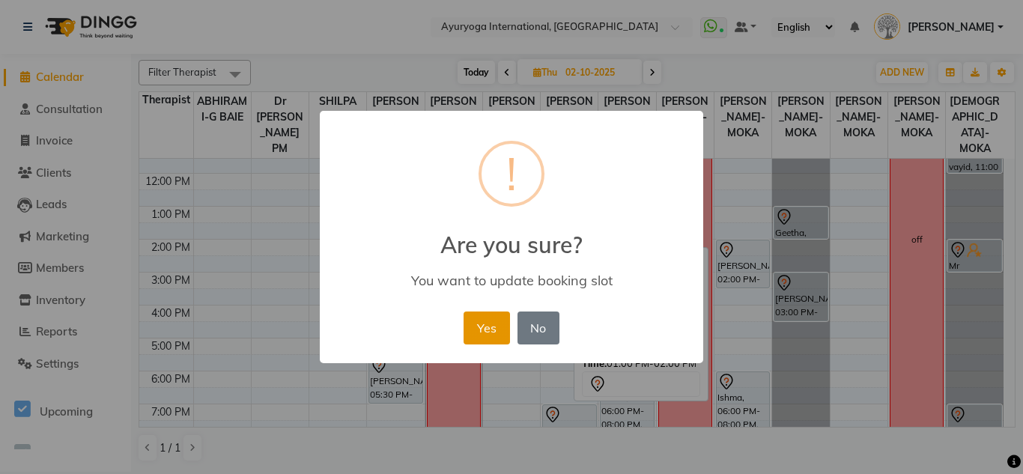
click at [494, 332] on button "Yes" at bounding box center [487, 328] width 46 height 33
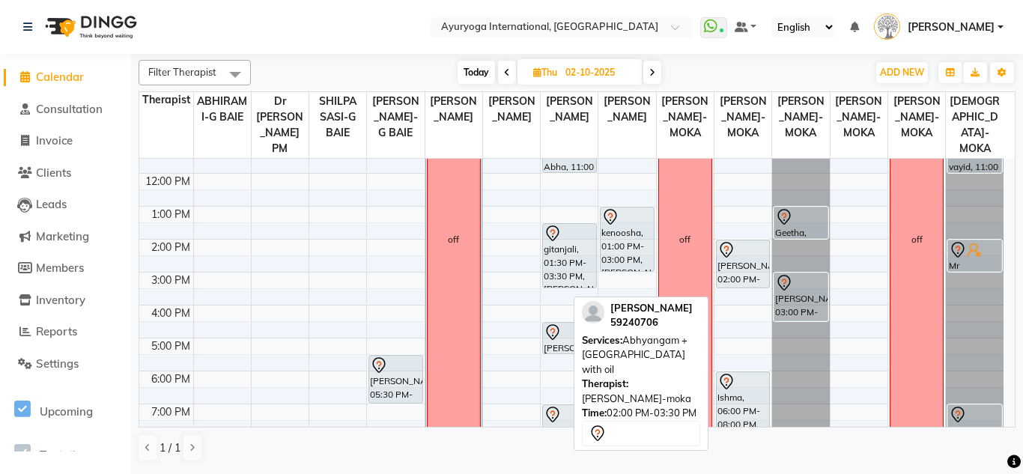
click at [745, 288] on div "anuratha, 02:00 PM-03:30 PM, Abhyangam + Sirodhara with oil" at bounding box center [743, 263] width 52 height 47
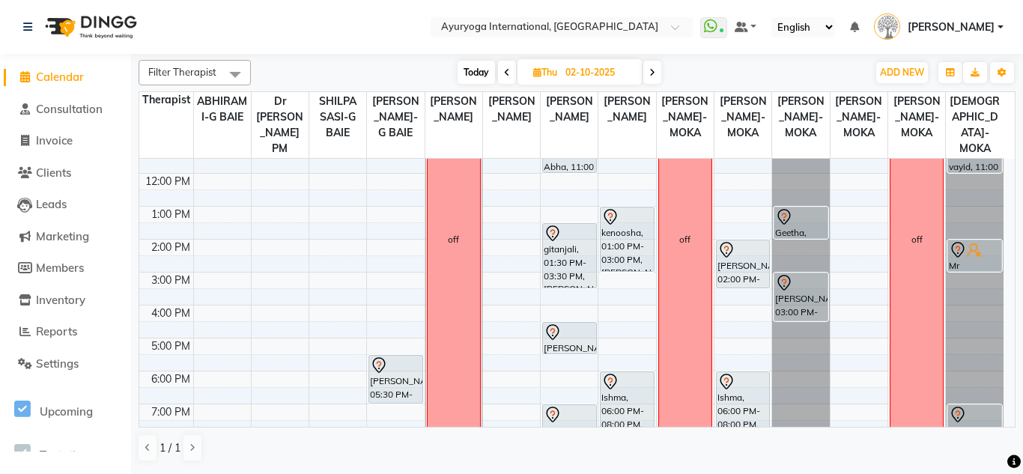
scroll to position [208, 0]
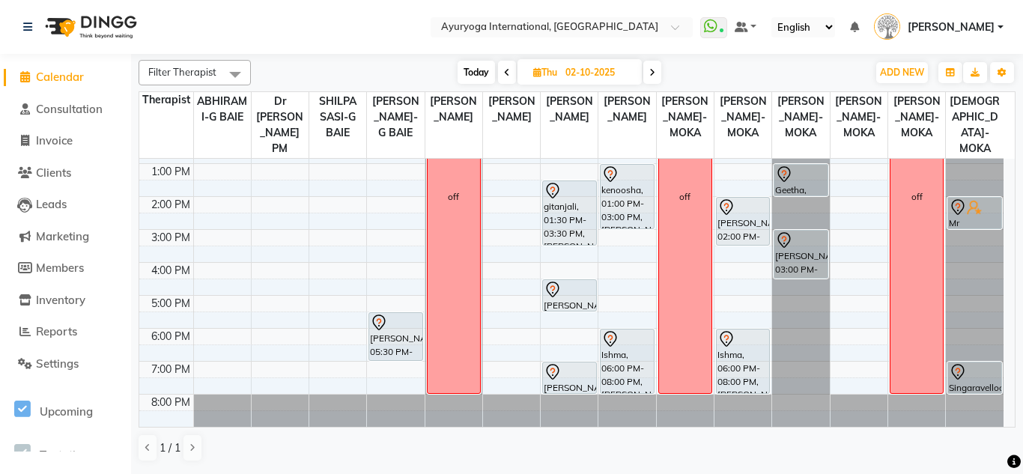
click at [470, 72] on span "Today" at bounding box center [476, 72] width 37 height 23
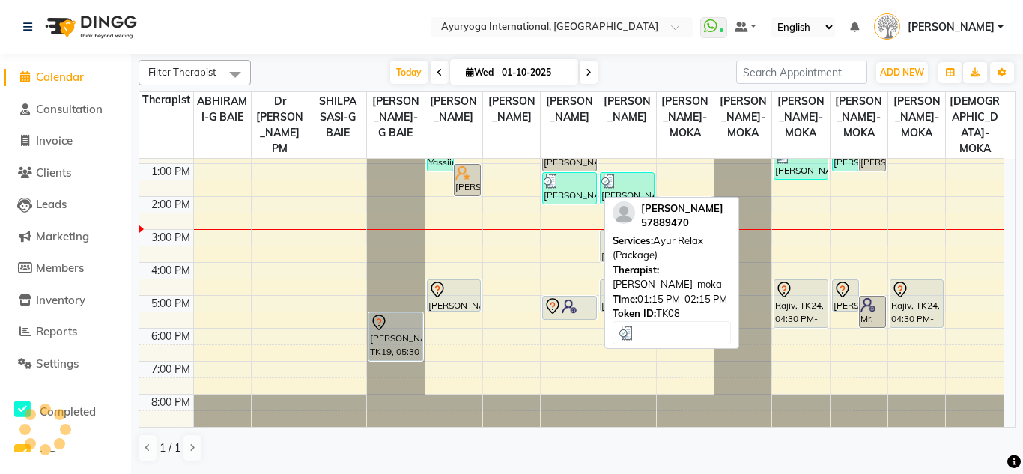
scroll to position [0, 0]
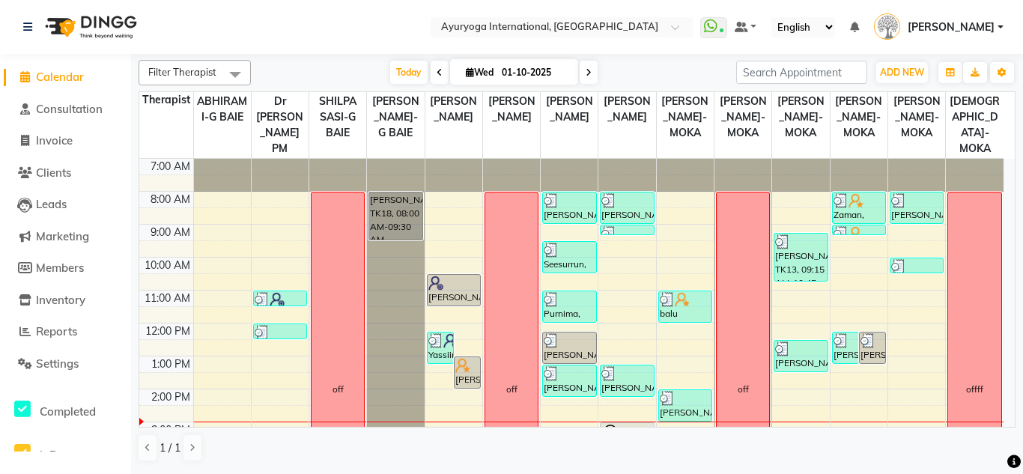
click at [590, 73] on span at bounding box center [589, 72] width 18 height 23
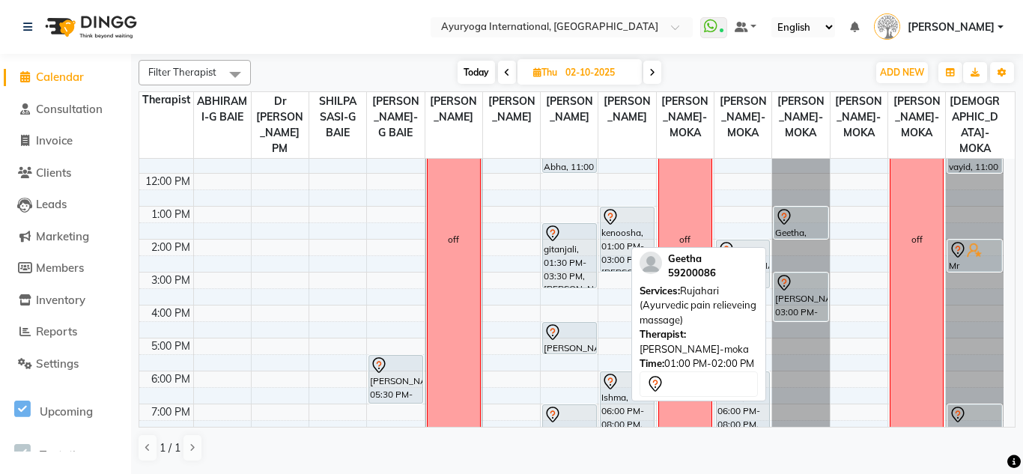
scroll to position [75, 0]
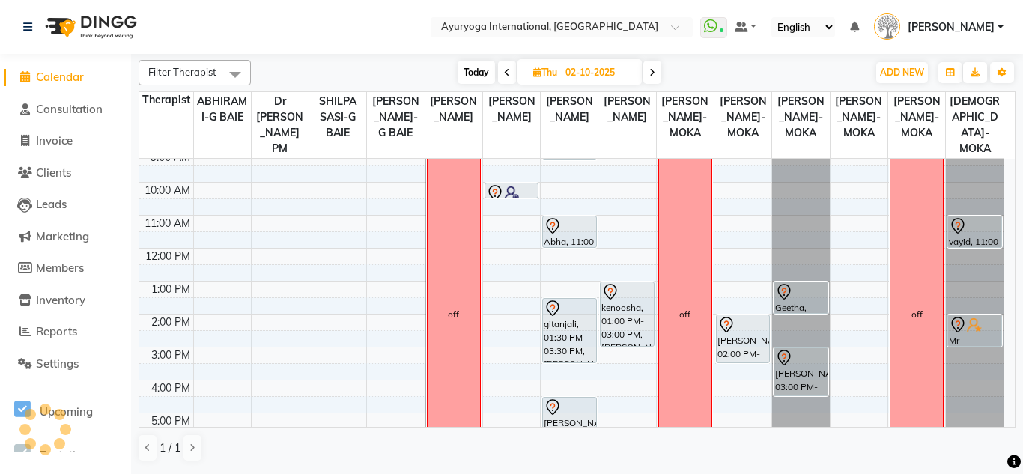
click at [473, 65] on span "Today" at bounding box center [476, 72] width 37 height 23
type input "01-10-2025"
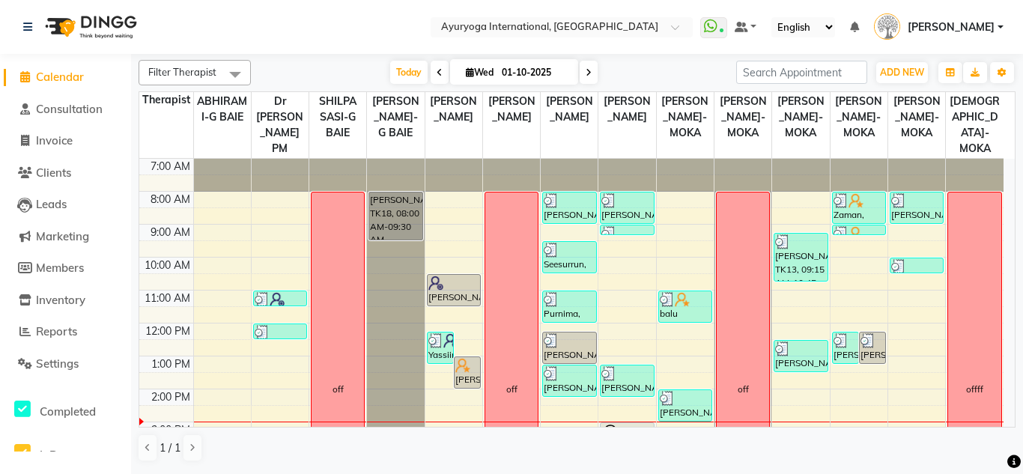
scroll to position [150, 0]
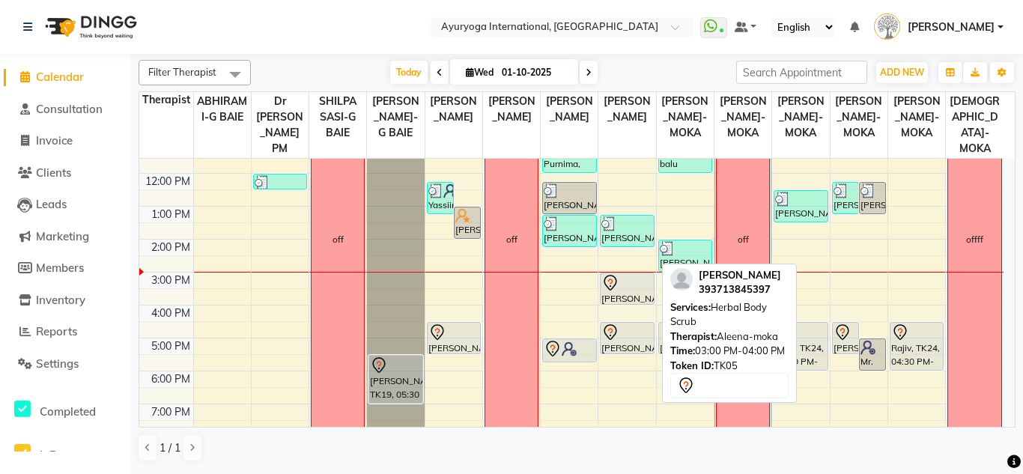
click at [644, 304] on div "[PERSON_NAME], TK05, 03:00 PM-04:00 PM, Herbal Body Scrub" at bounding box center [627, 288] width 52 height 31
select select "7"
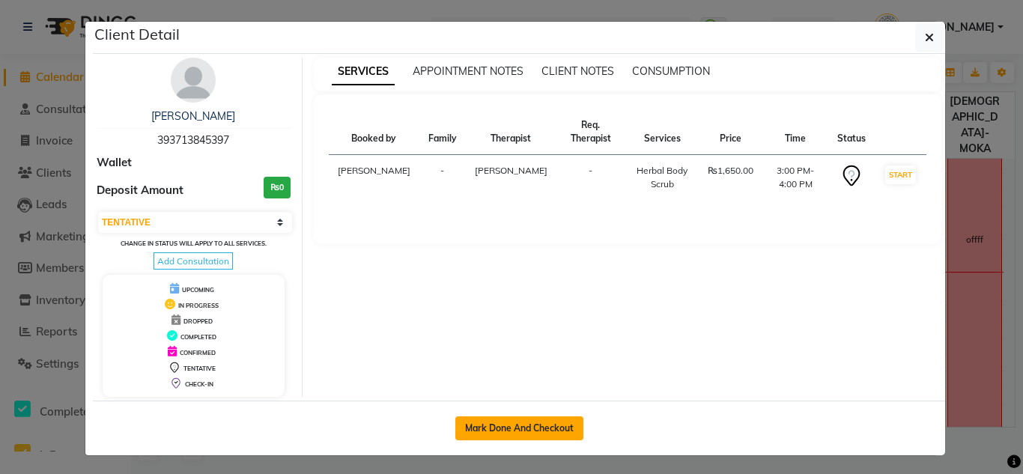
click at [527, 419] on button "Mark Done And Checkout" at bounding box center [520, 429] width 128 height 24
select select "service"
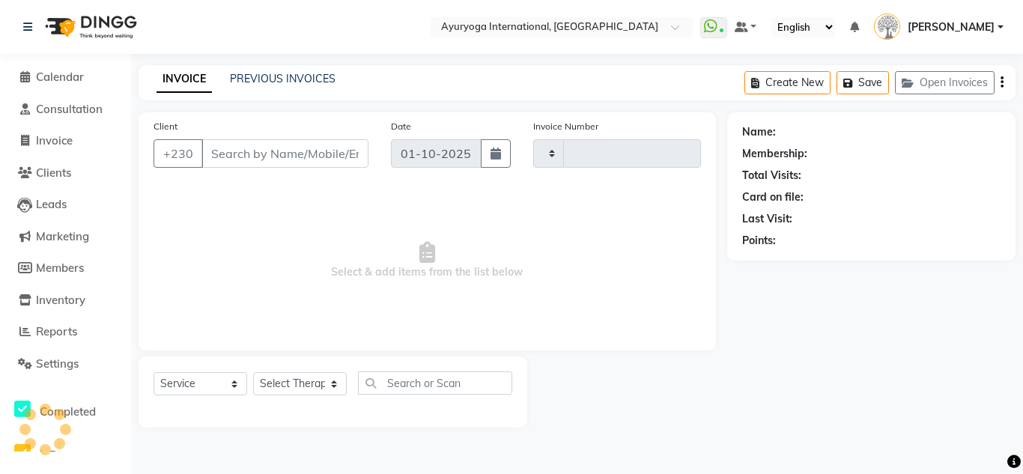
type input "5966"
select select "730"
type input "393713845397"
select select "80876"
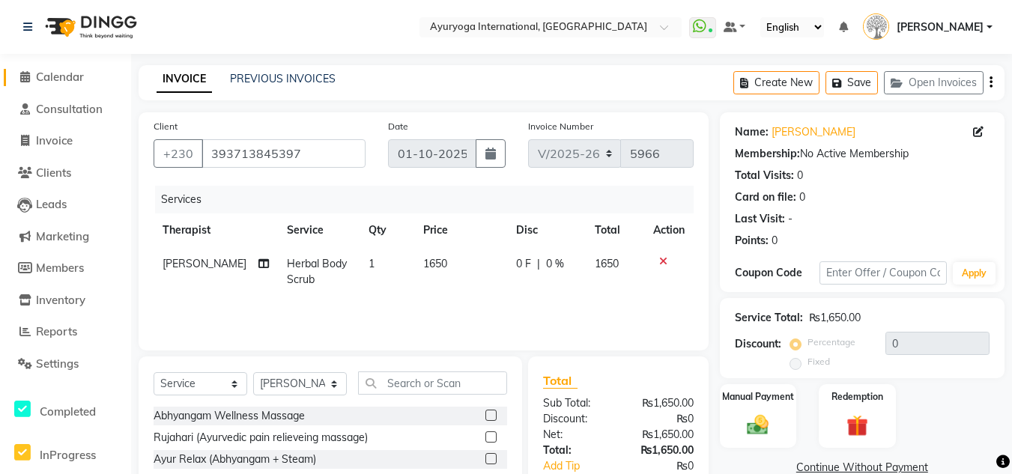
click at [76, 77] on span "Calendar" at bounding box center [60, 77] width 48 height 14
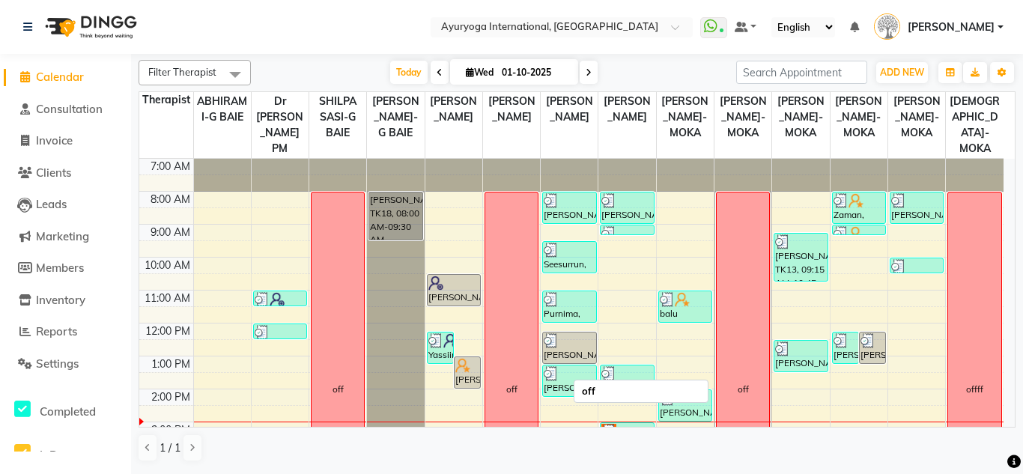
scroll to position [150, 0]
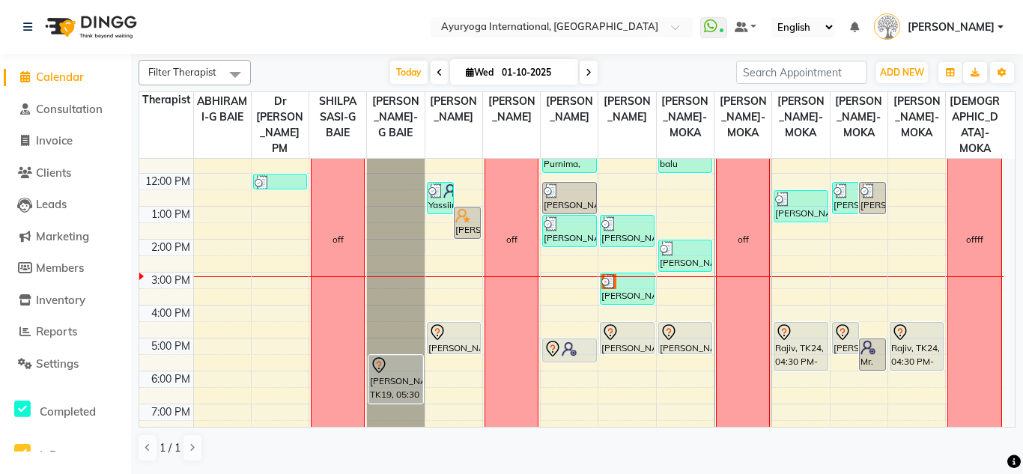
click at [591, 74] on span at bounding box center [589, 72] width 18 height 23
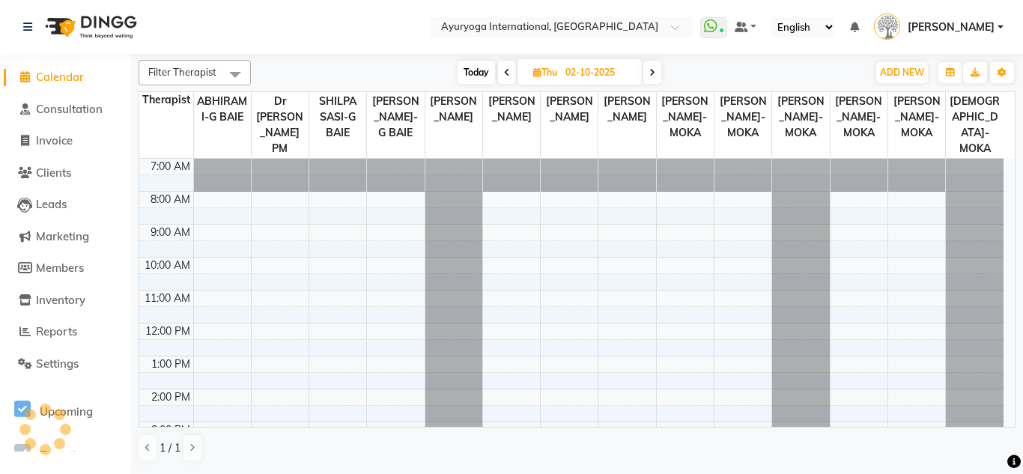
scroll to position [208, 0]
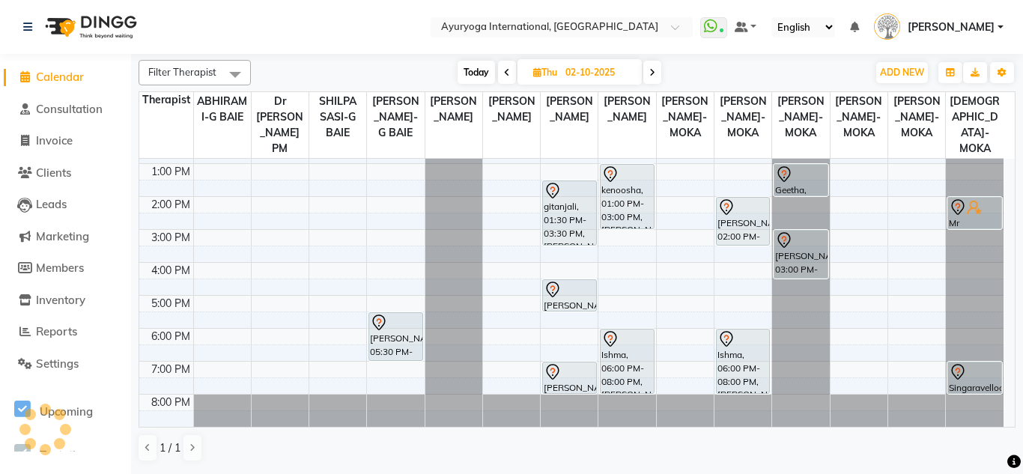
click at [656, 77] on span at bounding box center [653, 72] width 18 height 23
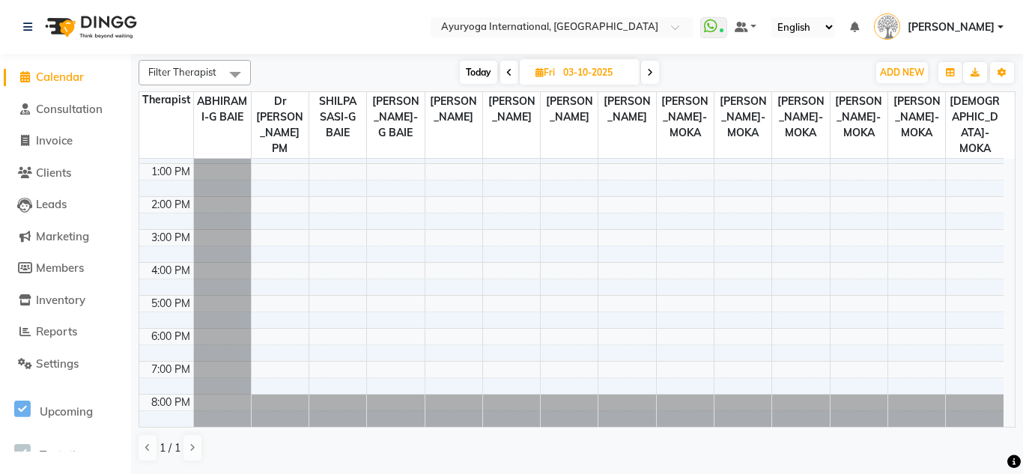
click at [656, 77] on span at bounding box center [650, 72] width 18 height 23
type input "04-10-2025"
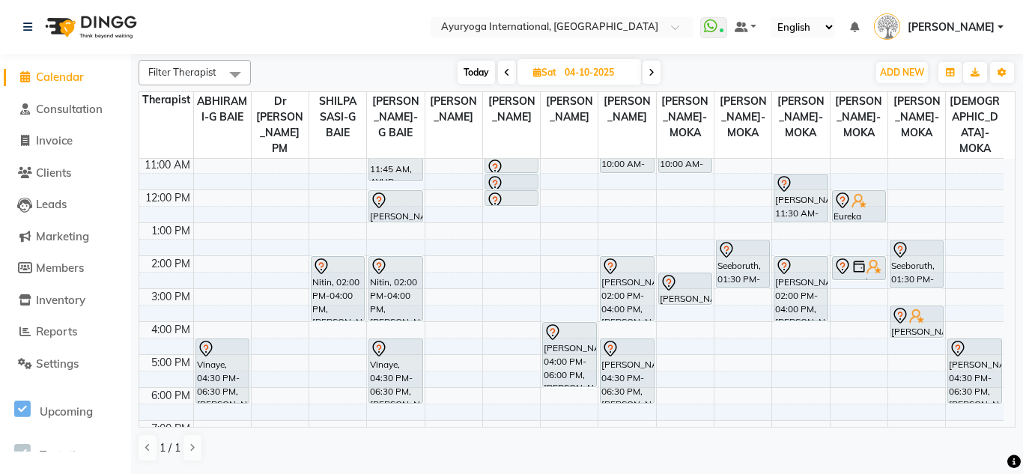
scroll to position [0, 0]
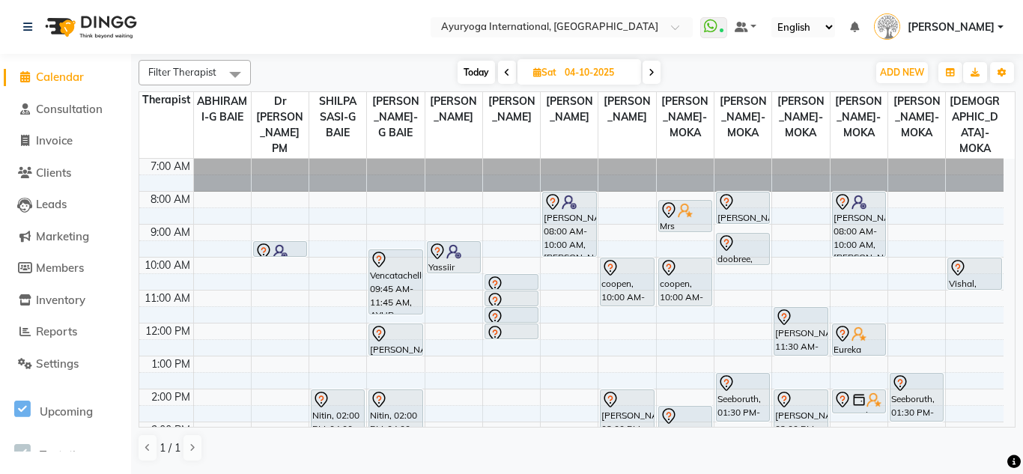
click at [960, 22] on span "[PERSON_NAME]" at bounding box center [951, 27] width 87 height 16
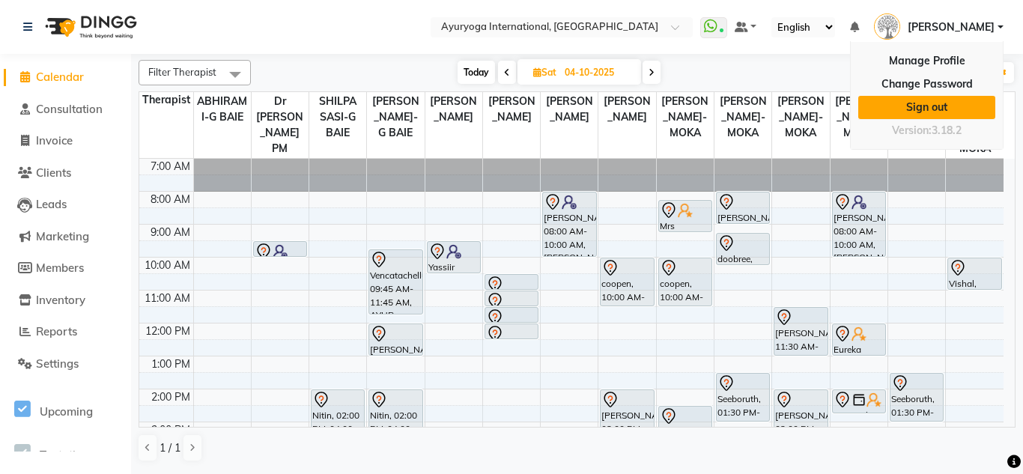
click at [922, 107] on link "Sign out" at bounding box center [927, 107] width 137 height 23
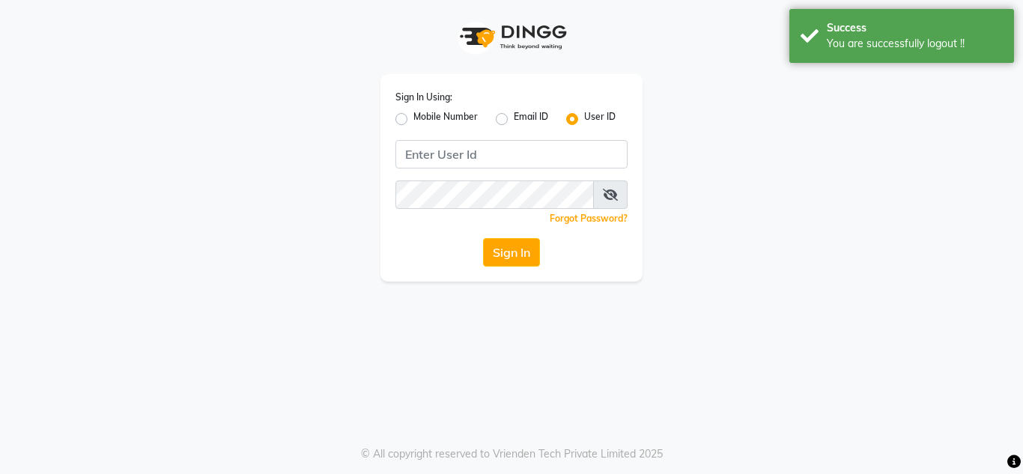
click at [514, 124] on label "Email ID" at bounding box center [531, 119] width 34 height 18
click at [514, 120] on input "Email ID" at bounding box center [519, 115] width 10 height 10
radio input "true"
radio input "false"
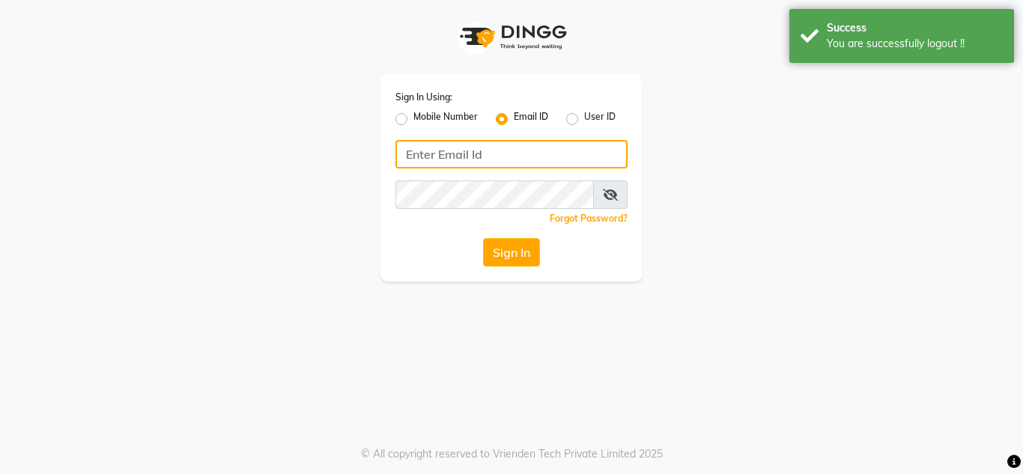
click at [498, 142] on input "Username" at bounding box center [512, 154] width 232 height 28
type input "jojumattewfb@gmail.com"
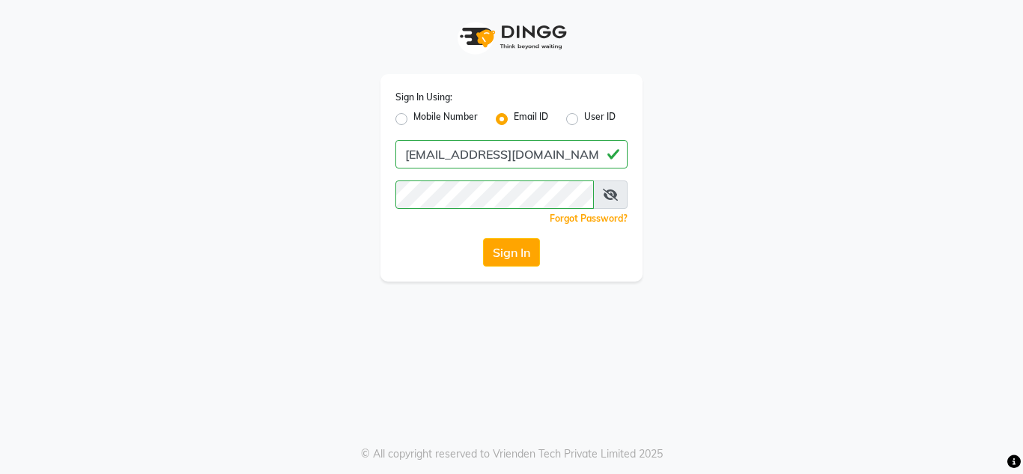
click at [607, 204] on span at bounding box center [610, 195] width 34 height 28
click at [608, 198] on icon at bounding box center [610, 195] width 15 height 12
click at [503, 258] on button "Sign In" at bounding box center [511, 252] width 57 height 28
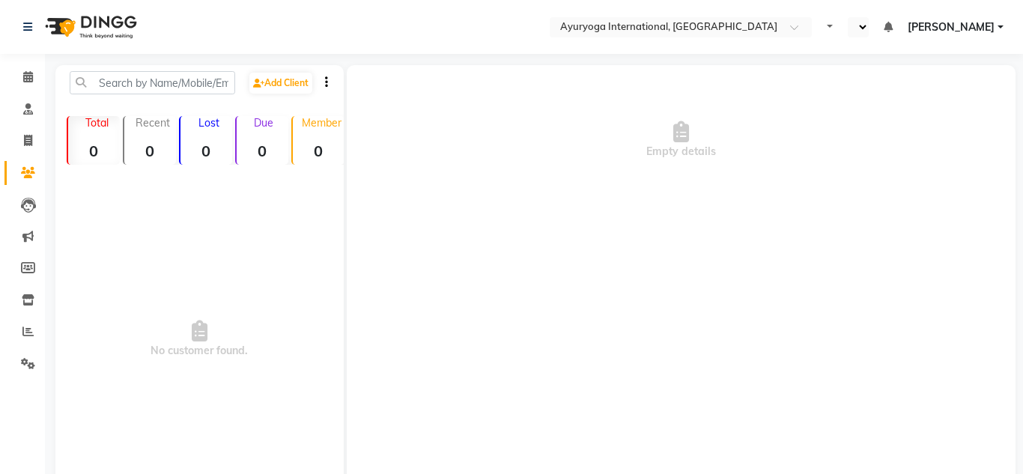
select select "en"
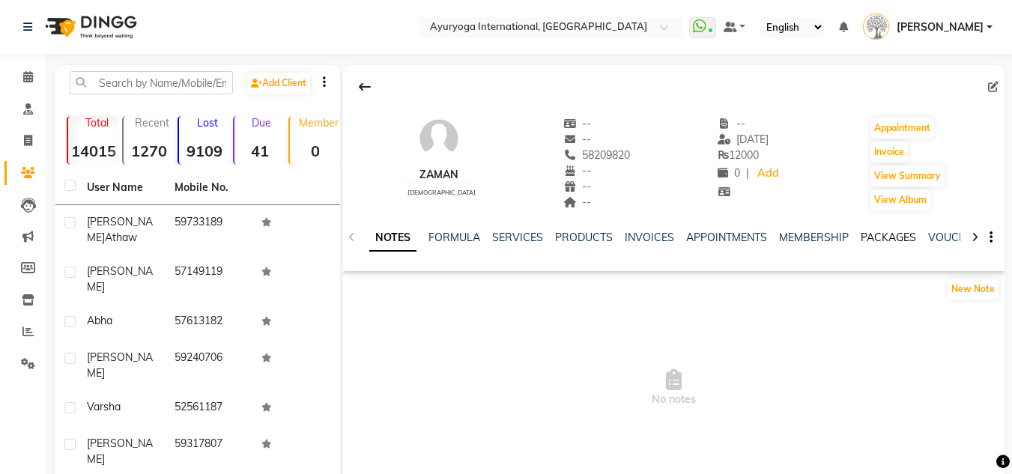
click at [882, 236] on link "PACKAGES" at bounding box center [888, 237] width 55 height 13
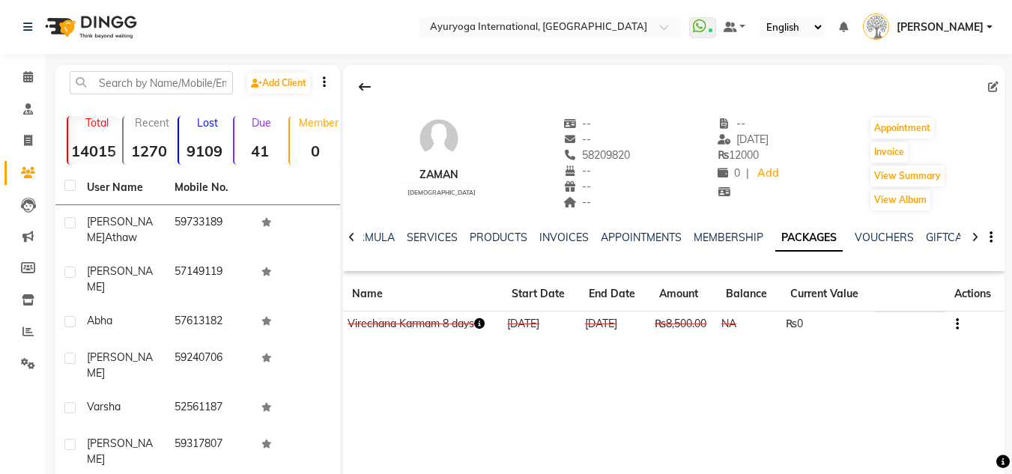
click at [954, 322] on button "button" at bounding box center [954, 324] width 9 height 16
click at [850, 337] on div "Edit" at bounding box center [885, 333] width 98 height 19
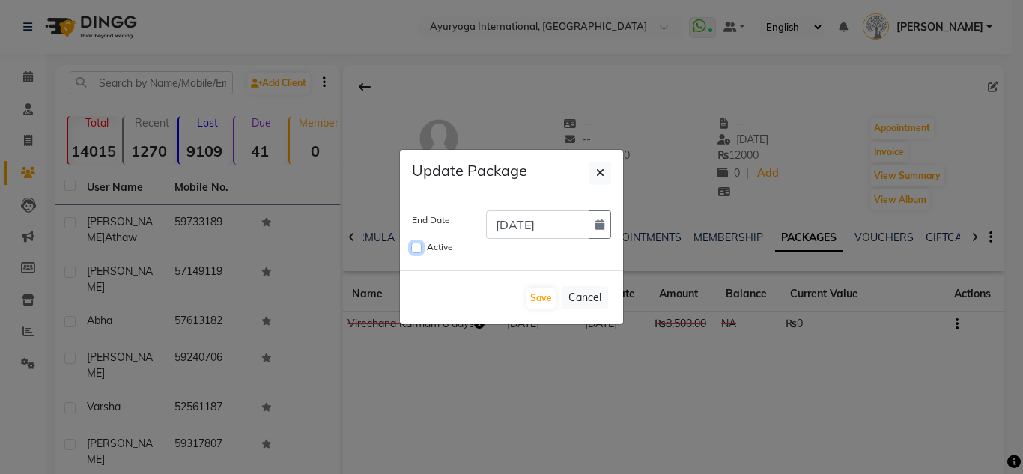
click at [417, 245] on input "Active" at bounding box center [416, 248] width 10 height 10
checkbox input "true"
click at [594, 227] on button "button" at bounding box center [600, 225] width 22 height 28
click at [596, 223] on icon "button" at bounding box center [600, 225] width 9 height 10
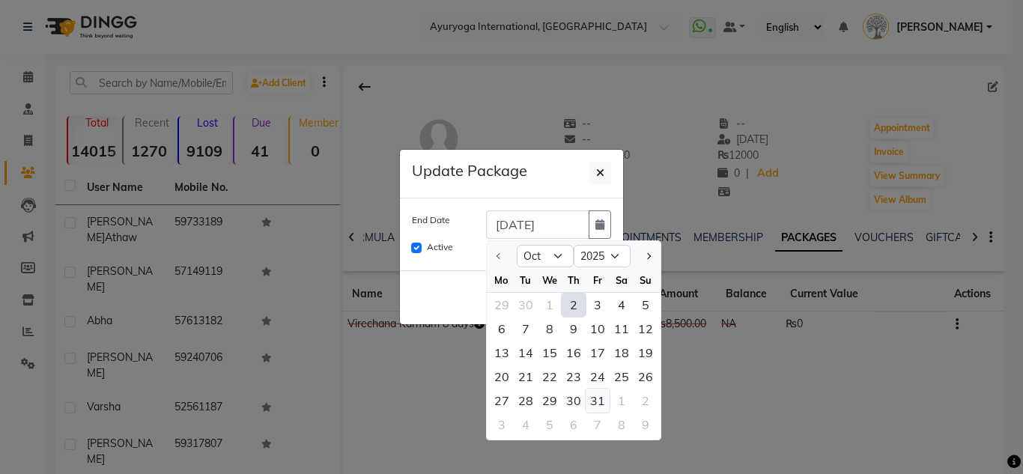
click at [594, 400] on div "31" at bounding box center [598, 401] width 24 height 24
type input "[DATE]"
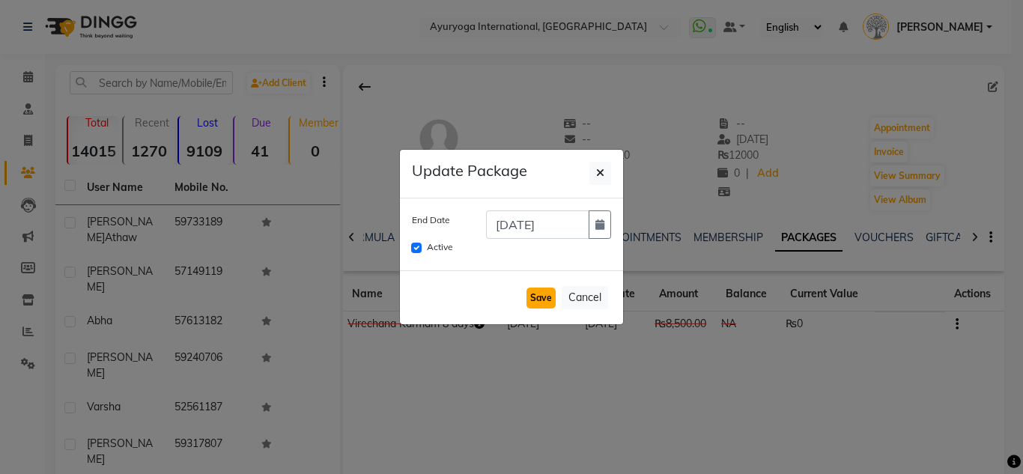
click at [555, 300] on button "Save" at bounding box center [541, 298] width 29 height 21
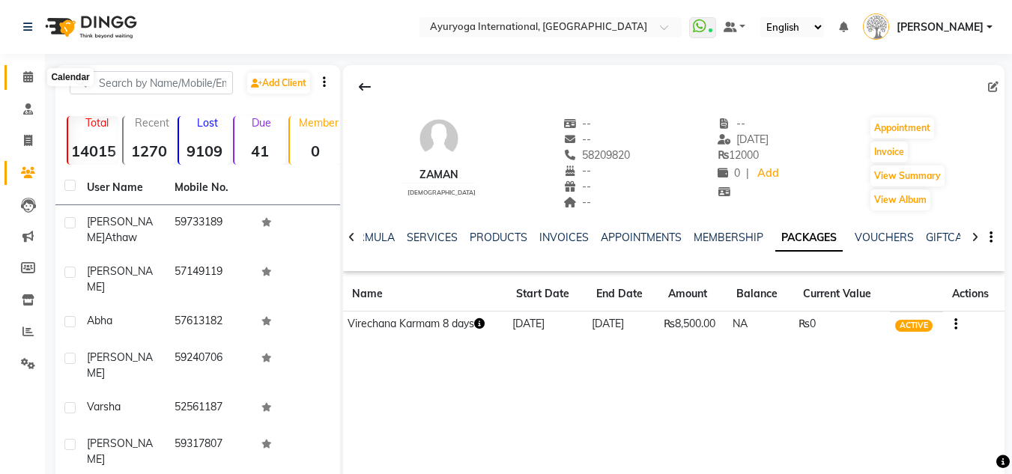
click at [31, 75] on icon at bounding box center [28, 76] width 10 height 11
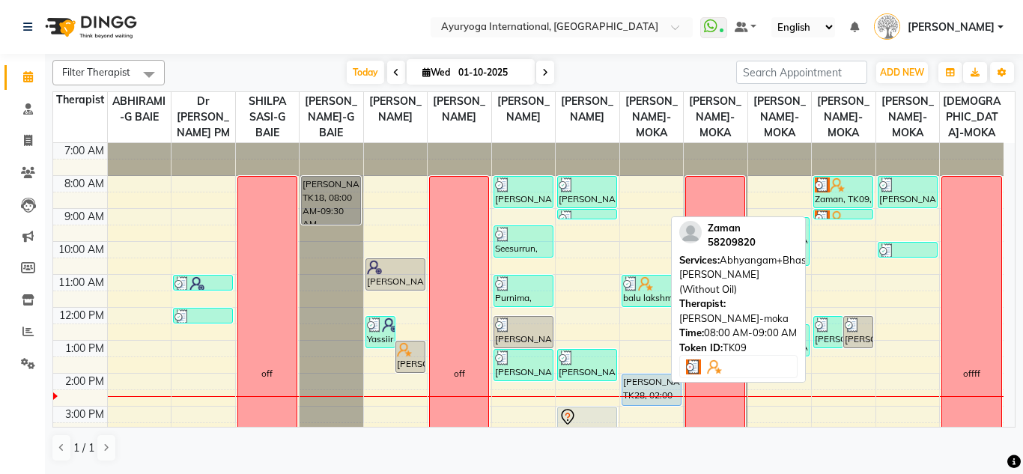
click at [840, 208] on div "Zaman, TK09, 08:00 AM-09:00 AM, Abhyangam+Bhashpa [PERSON_NAME](Without Oil)" at bounding box center [843, 192] width 58 height 31
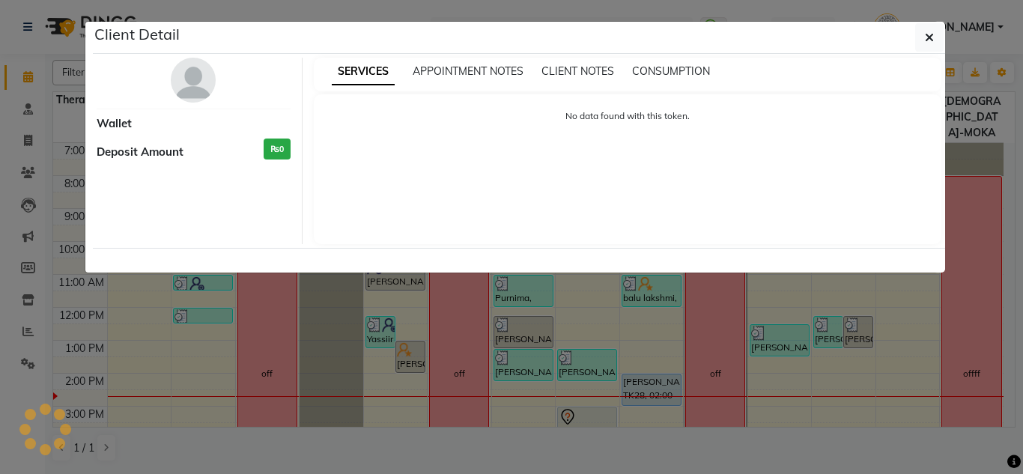
select select "3"
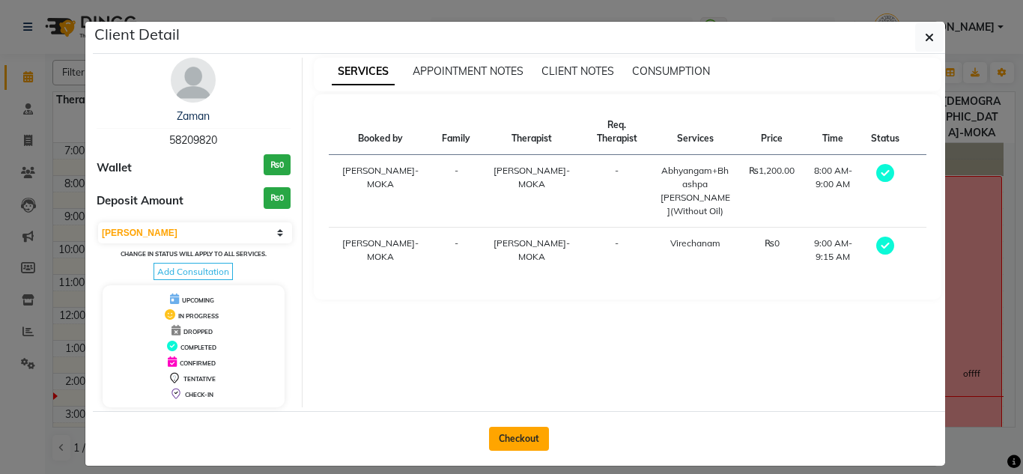
click at [501, 447] on button "Checkout" at bounding box center [519, 439] width 60 height 24
select select "service"
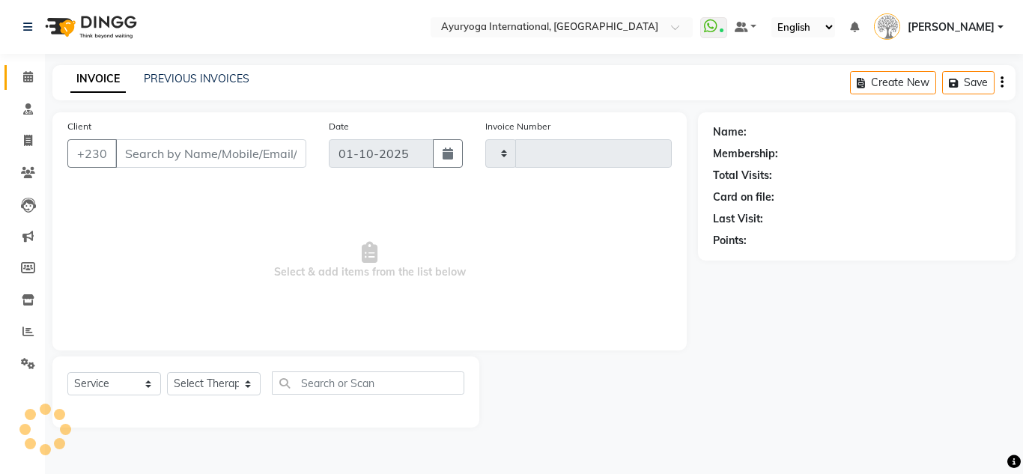
type input "5963"
select select "730"
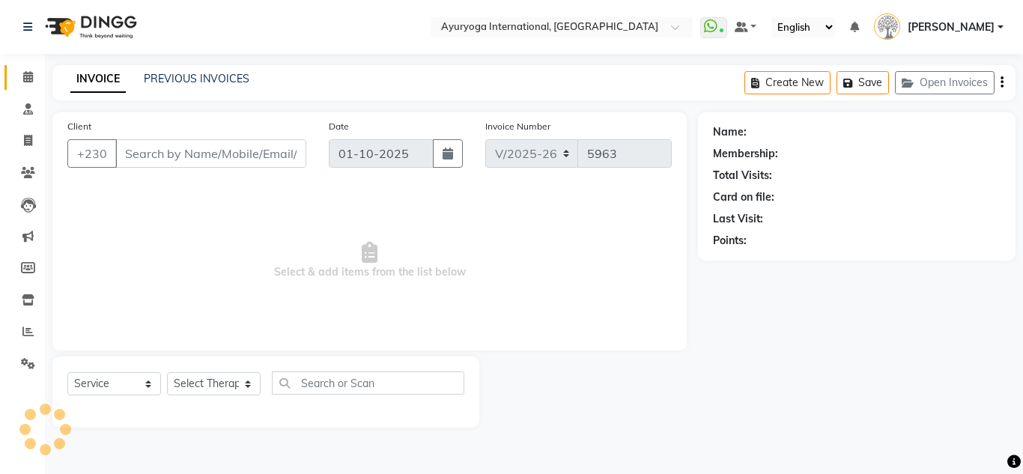
type input "58209820"
select select "60458"
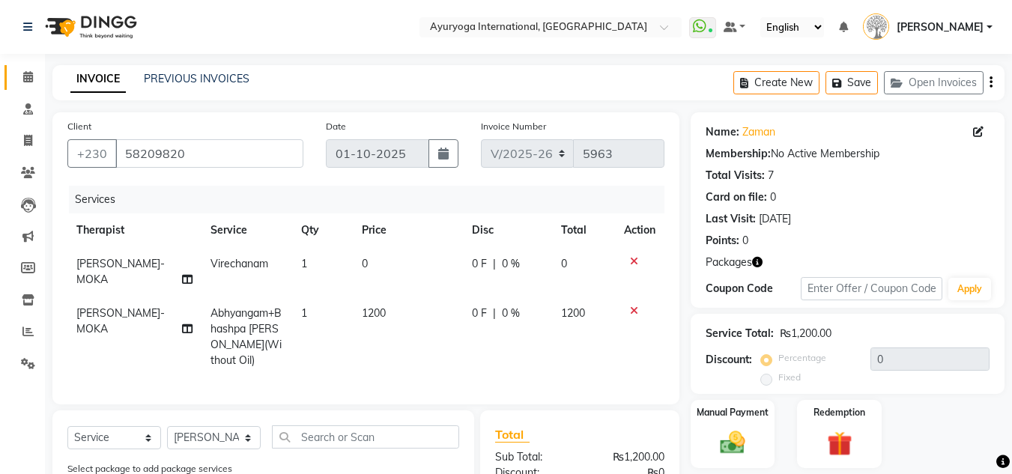
scroll to position [75, 0]
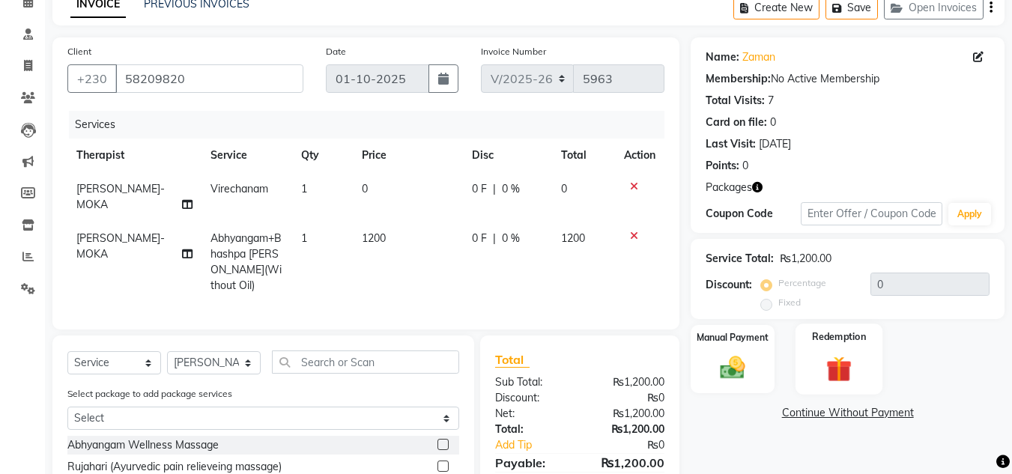
click at [853, 375] on img at bounding box center [839, 369] width 42 height 32
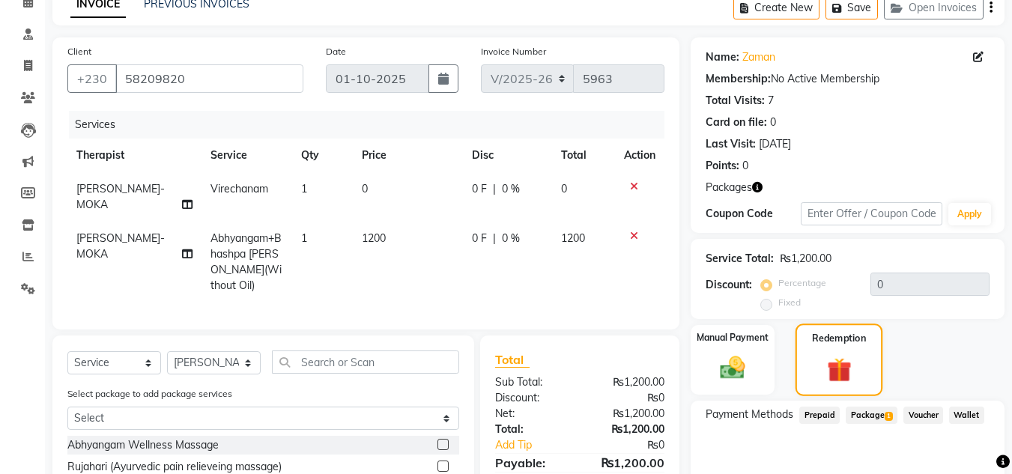
scroll to position [150, 0]
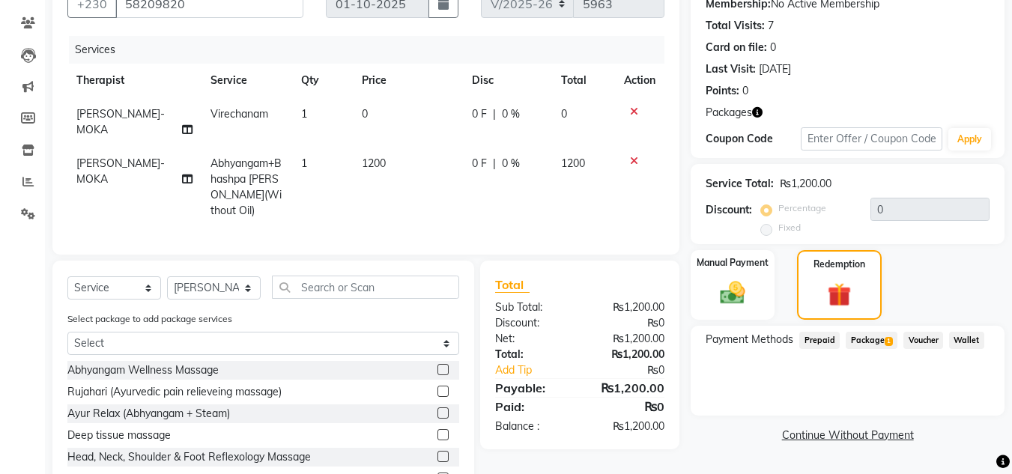
click at [871, 340] on span "Package 1" at bounding box center [872, 340] width 52 height 17
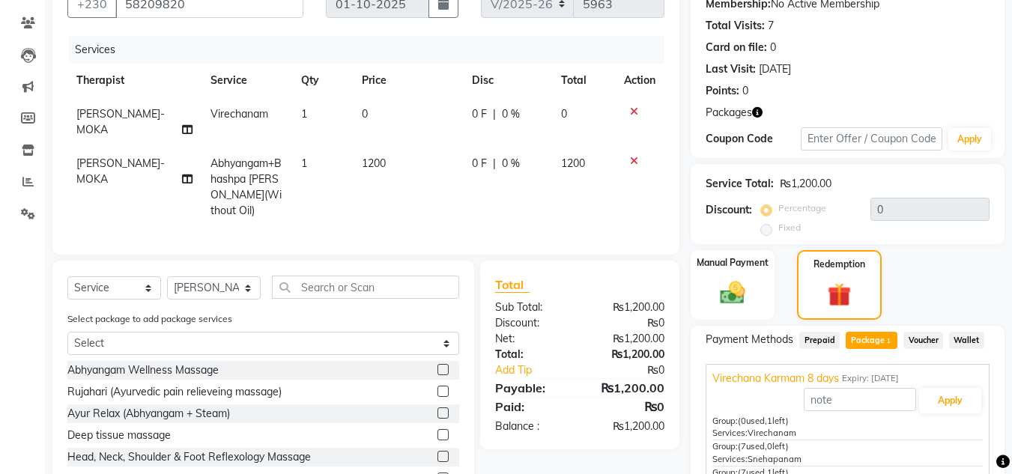
scroll to position [246, 0]
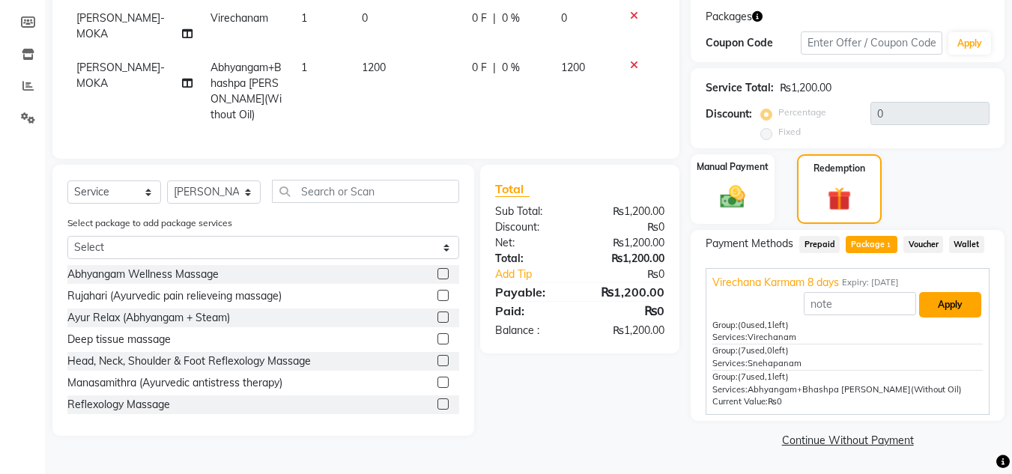
click at [939, 300] on button "Apply" at bounding box center [950, 304] width 62 height 25
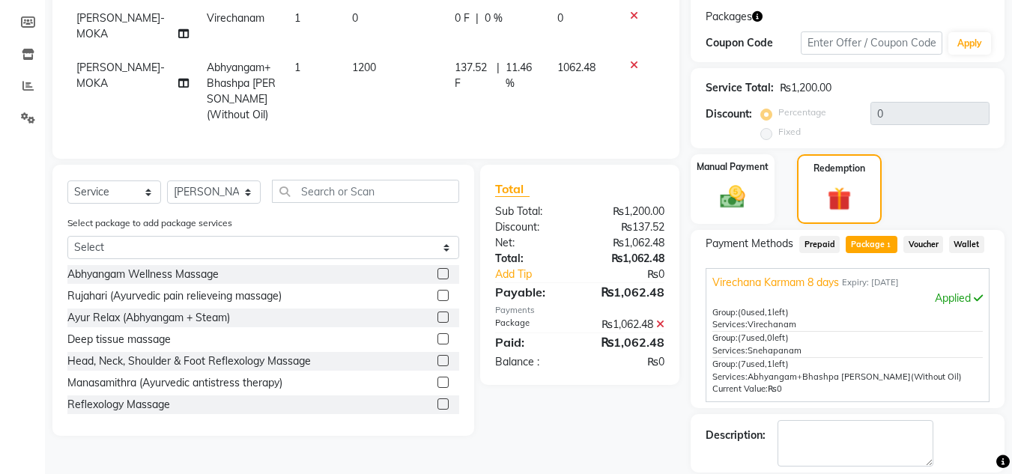
scroll to position [318, 0]
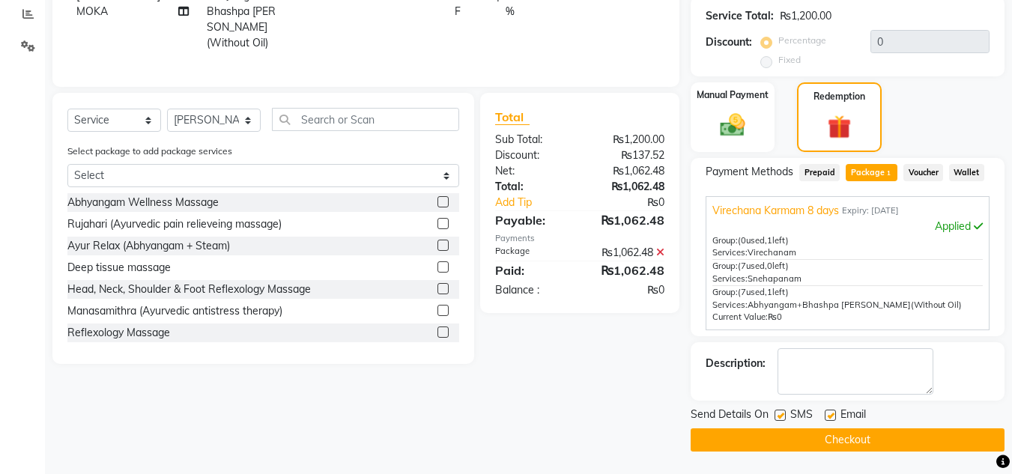
click at [860, 447] on button "Checkout" at bounding box center [848, 440] width 314 height 23
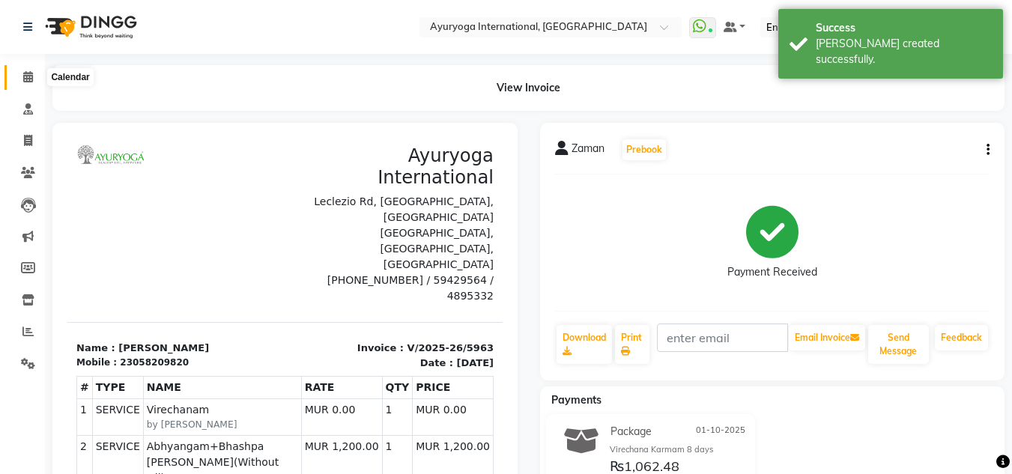
click at [32, 79] on icon at bounding box center [28, 76] width 10 height 11
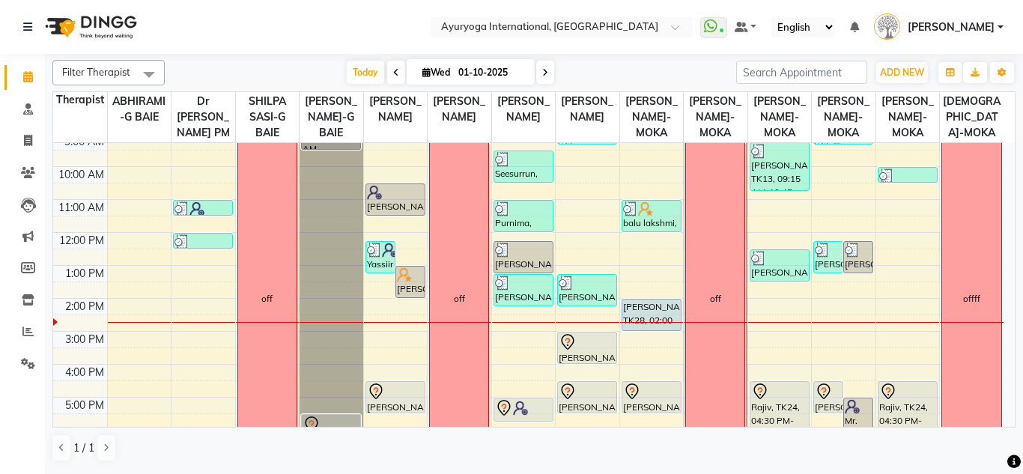
scroll to position [150, 0]
